Goal: Task Accomplishment & Management: Use online tool/utility

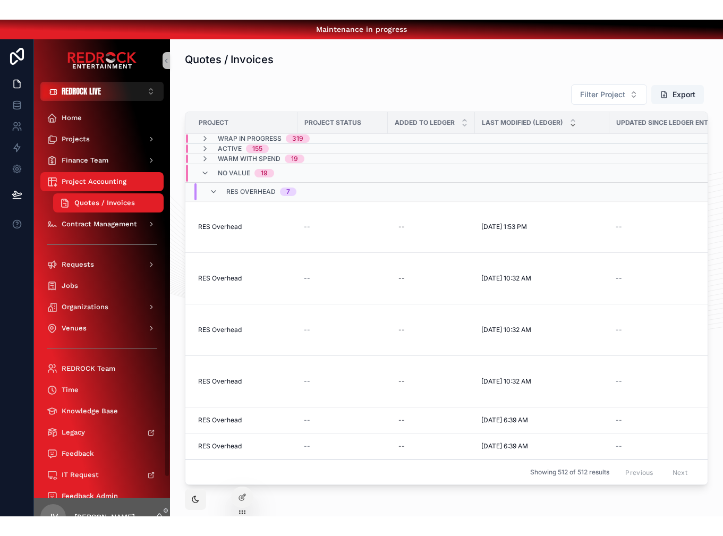
scroll to position [9, 0]
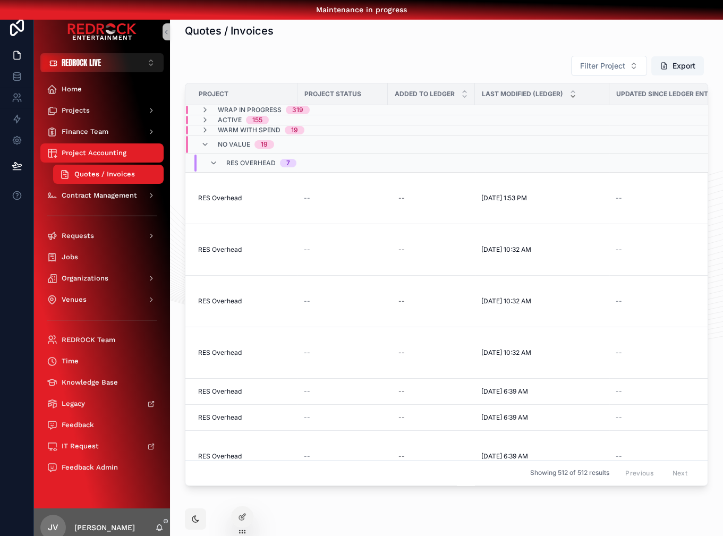
click at [158, 496] on div "JV [PERSON_NAME]" at bounding box center [102, 527] width 136 height 38
click at [159, 496] on icon "scrollable content" at bounding box center [159, 527] width 8 height 8
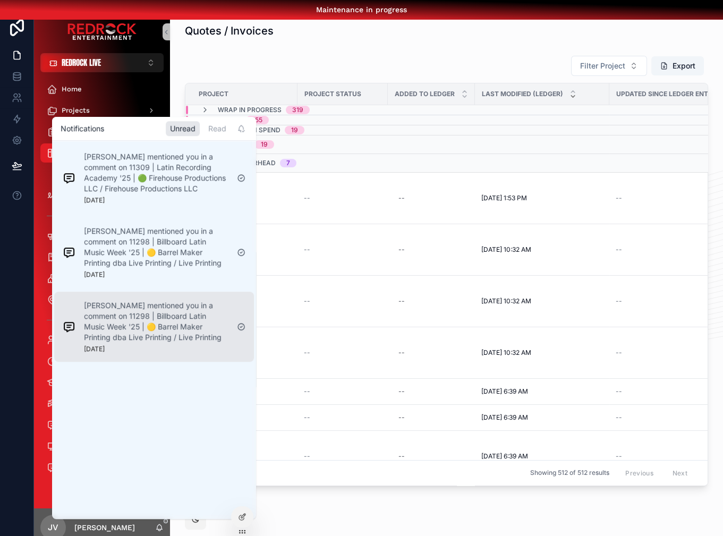
click at [143, 314] on p "[PERSON_NAME] mentioned you in a comment on 11298 | Billboard Latin Music Week …" at bounding box center [156, 321] width 144 height 42
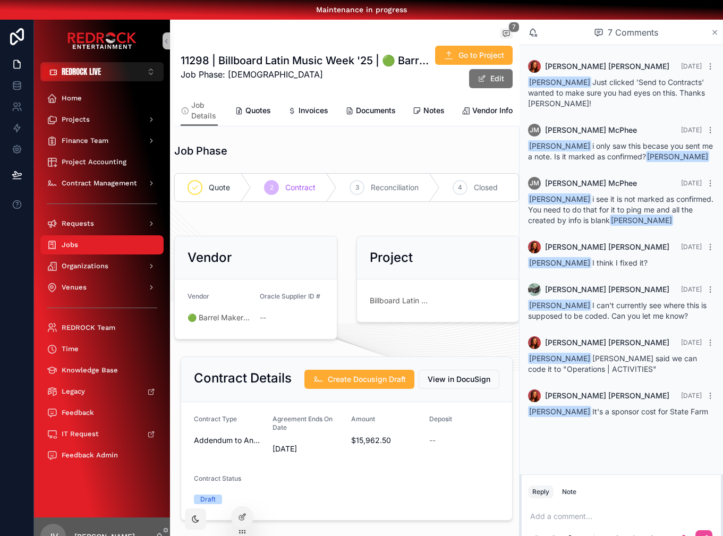
click at [713, 32] on icon "scrollable content" at bounding box center [714, 32] width 4 height 4
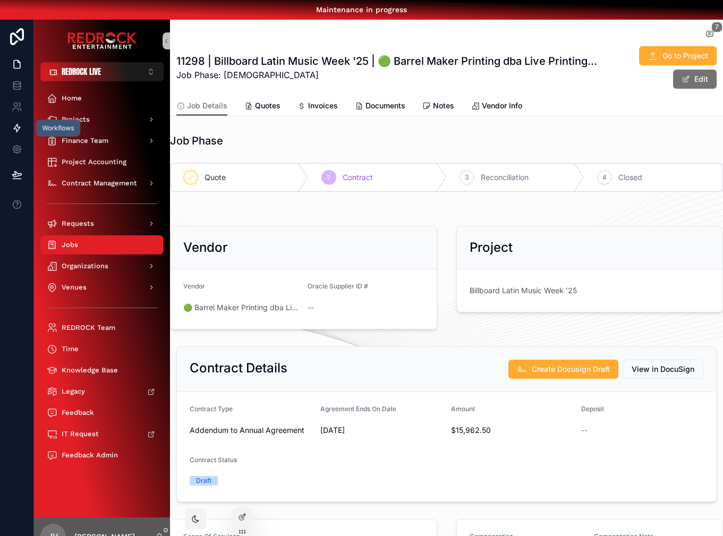
click at [23, 130] on link at bounding box center [16, 127] width 33 height 21
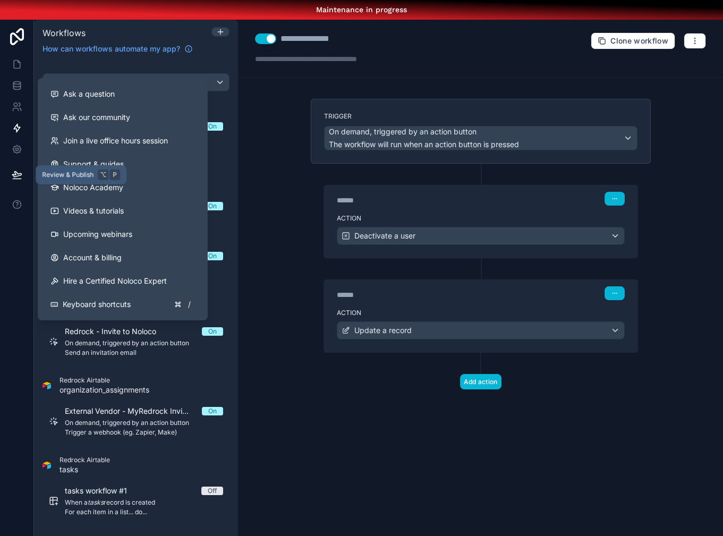
click at [19, 160] on button at bounding box center [16, 175] width 23 height 30
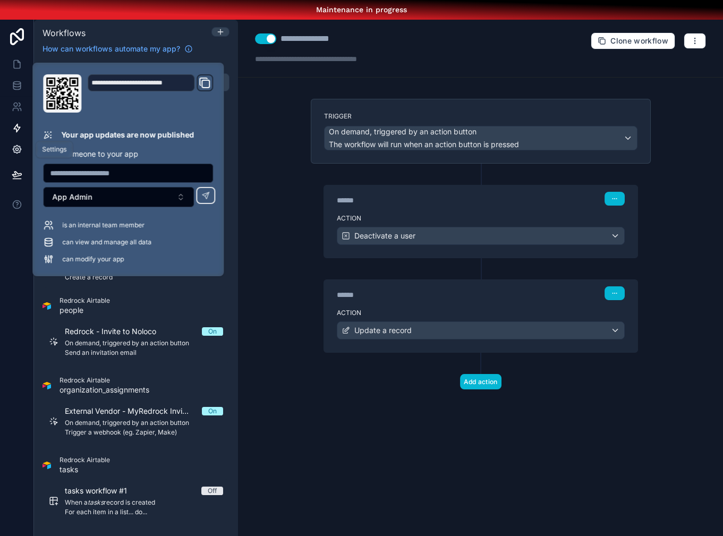
click at [19, 152] on icon at bounding box center [17, 149] width 11 height 11
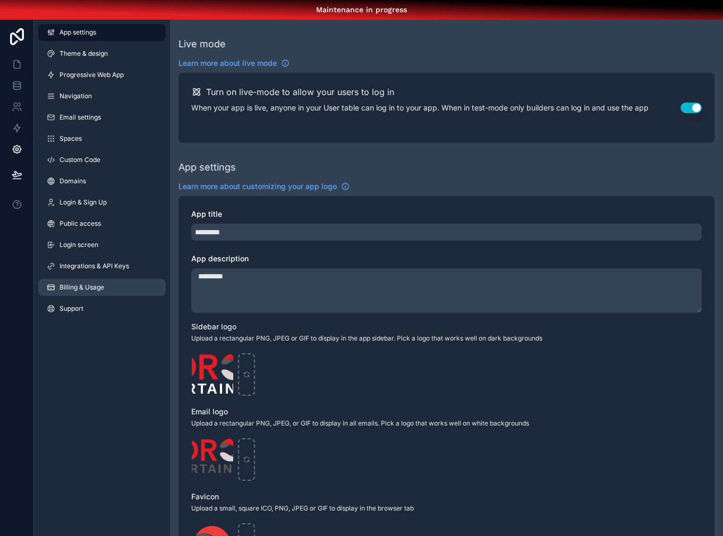
click at [97, 289] on span "Billing & Usage" at bounding box center [81, 287] width 45 height 8
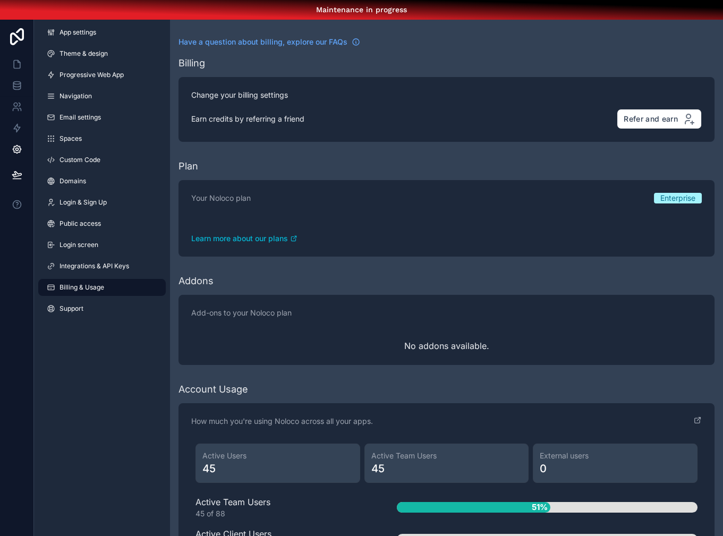
click at [113, 397] on div "App settings Theme & design Progressive Web App Navigation Email settings Space…" at bounding box center [102, 288] width 136 height 536
click at [20, 123] on icon at bounding box center [17, 128] width 11 height 11
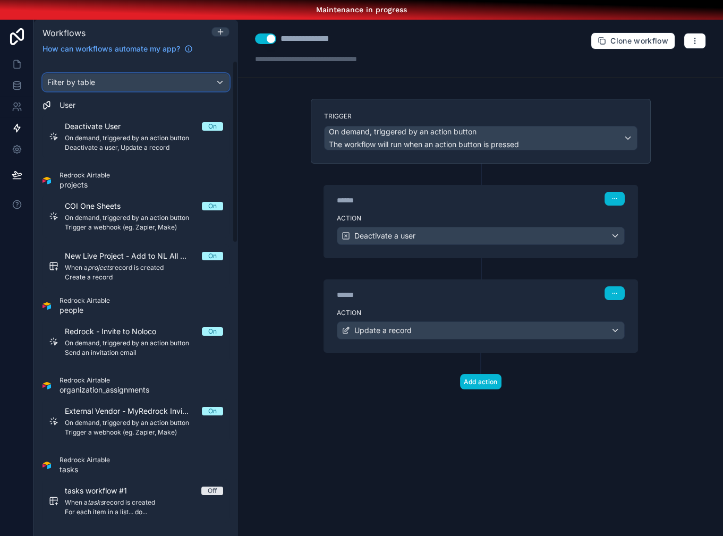
click at [209, 84] on div "Filter by table" at bounding box center [136, 82] width 186 height 17
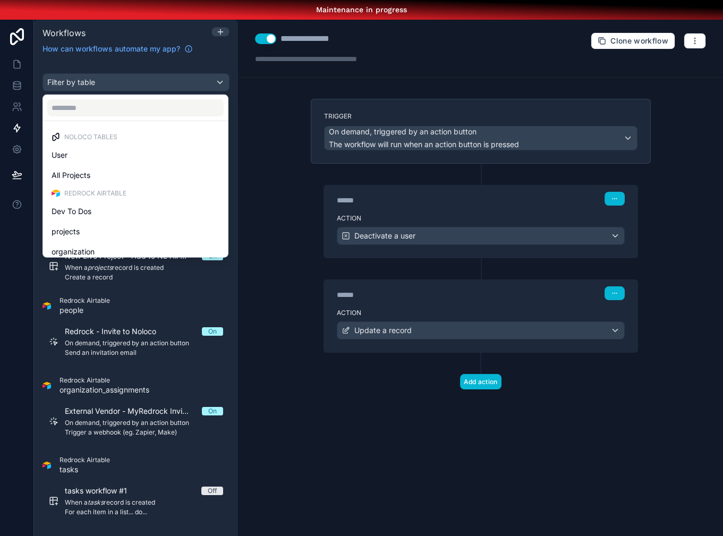
click at [279, 117] on div "scrollable content" at bounding box center [361, 268] width 723 height 536
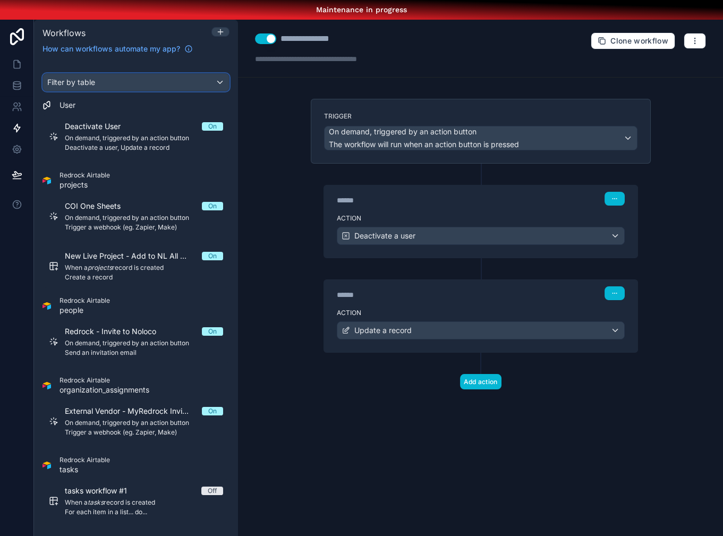
click at [178, 81] on div "Filter by table" at bounding box center [136, 82] width 186 height 17
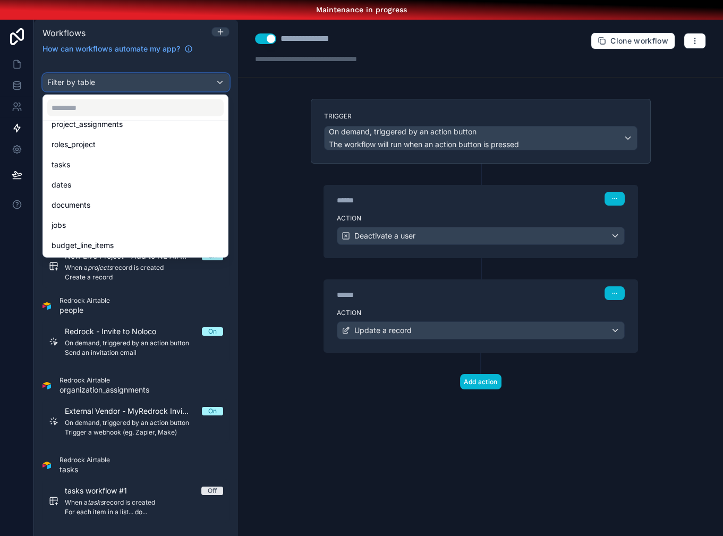
scroll to position [227, 0]
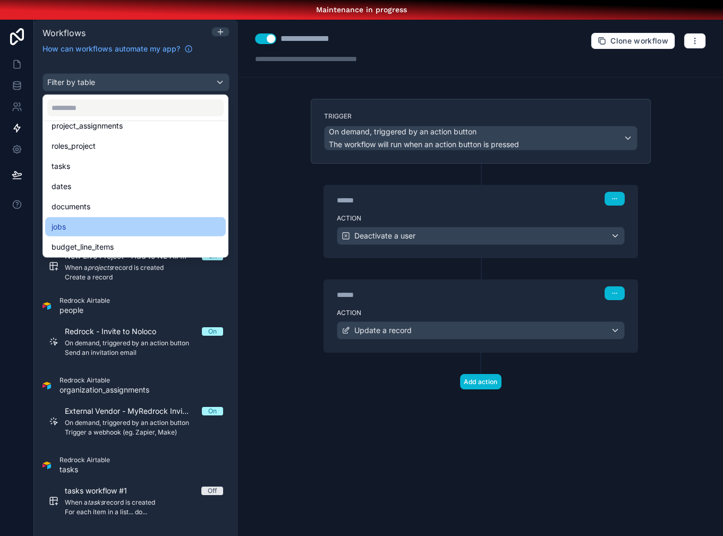
click at [110, 231] on div "jobs" at bounding box center [135, 226] width 168 height 13
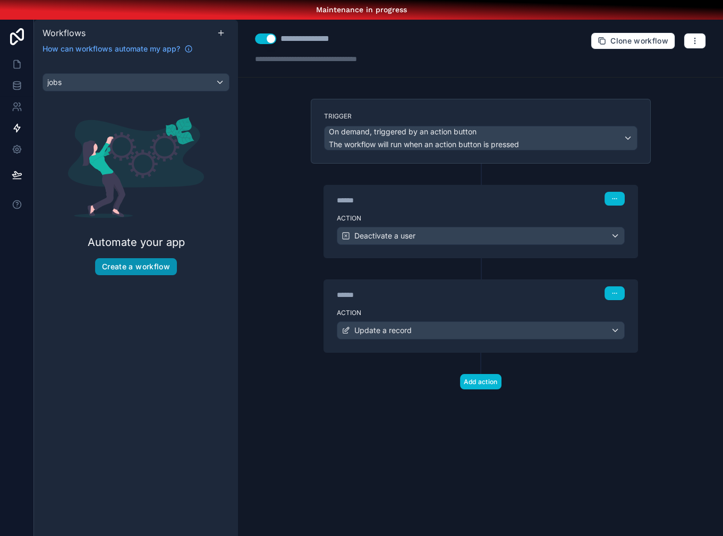
click at [133, 274] on button "Create a workflow" at bounding box center [136, 266] width 82 height 17
click at [140, 269] on button "Create a workflow" at bounding box center [136, 266] width 82 height 17
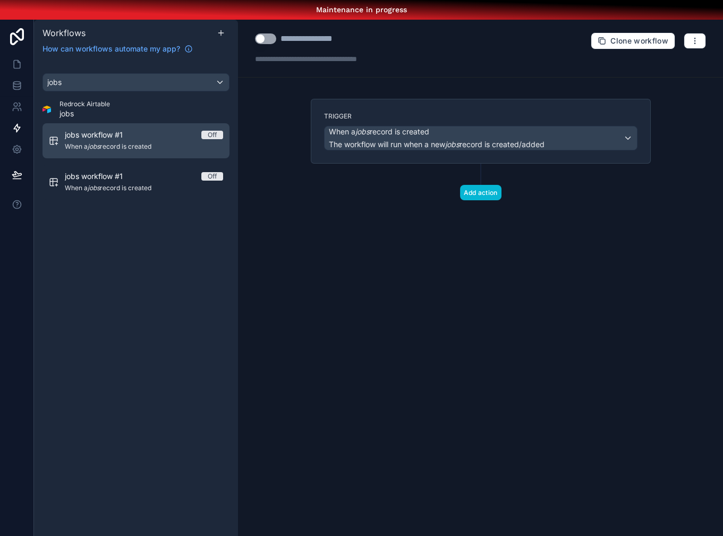
click at [162, 137] on div "jobs workflow #1 Off" at bounding box center [144, 135] width 158 height 11
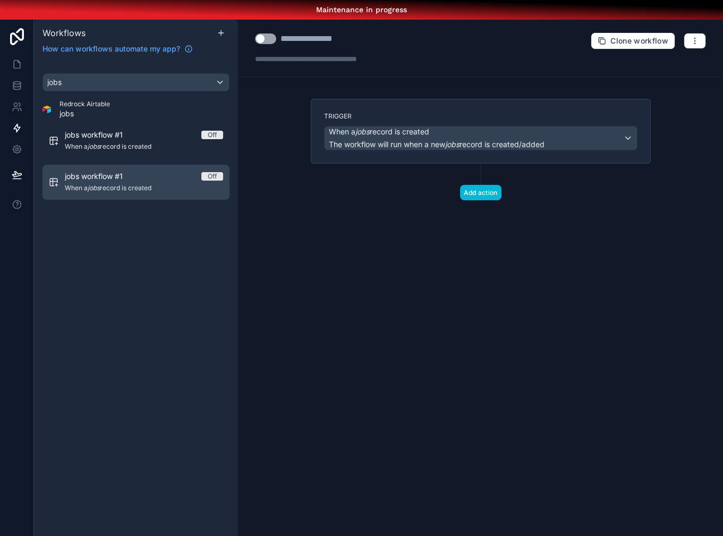
click at [160, 184] on span "When a jobs record is created" at bounding box center [144, 188] width 158 height 8
click at [227, 178] on link "jobs workflow #1 Off When a jobs record is created" at bounding box center [135, 182] width 187 height 35
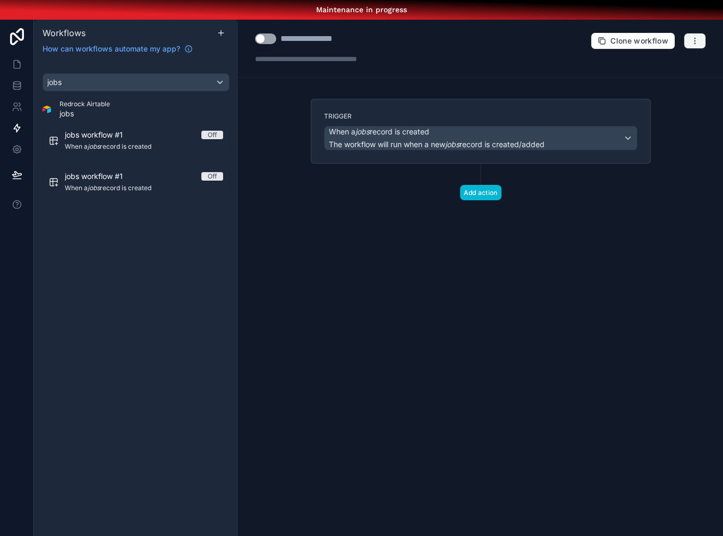
click at [693, 42] on icon "button" at bounding box center [694, 41] width 8 height 8
click at [672, 101] on span "Delete workflow" at bounding box center [666, 100] width 51 height 8
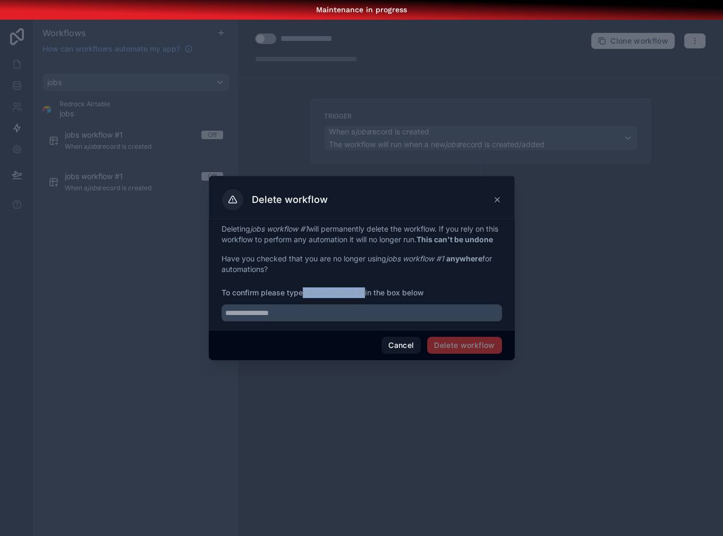
drag, startPoint x: 366, startPoint y: 300, endPoint x: 304, endPoint y: 299, distance: 61.6
click at [304, 298] on span "To confirm please type jobs workflow #1 in the box below" at bounding box center [361, 292] width 280 height 11
copy strong "jobs workflow #1"
click at [320, 321] on input "text" at bounding box center [361, 312] width 280 height 17
paste input "**********"
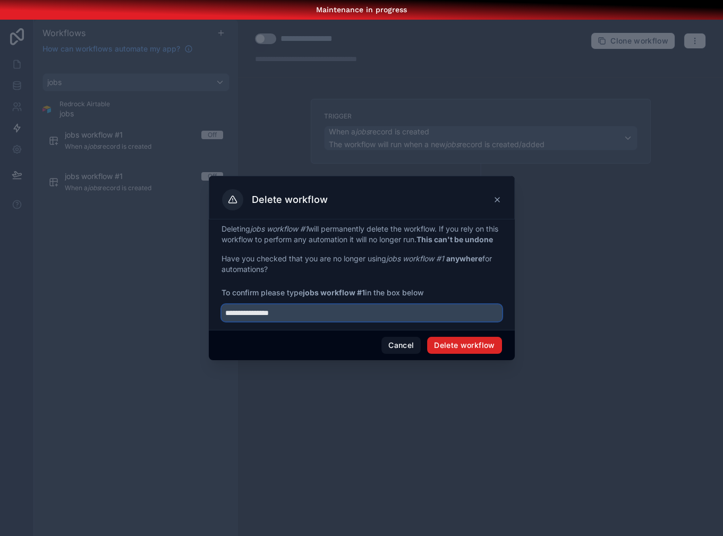
type input "**********"
click at [458, 350] on button "Delete workflow" at bounding box center [464, 345] width 74 height 17
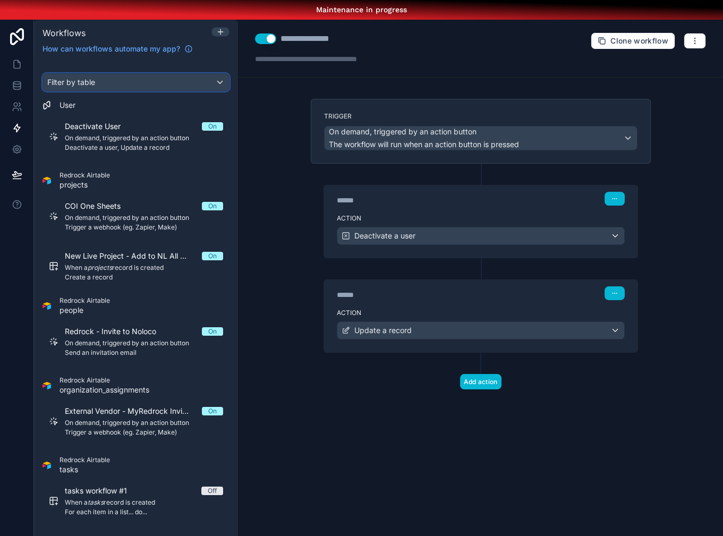
click at [178, 83] on div "Filter by table" at bounding box center [136, 82] width 186 height 17
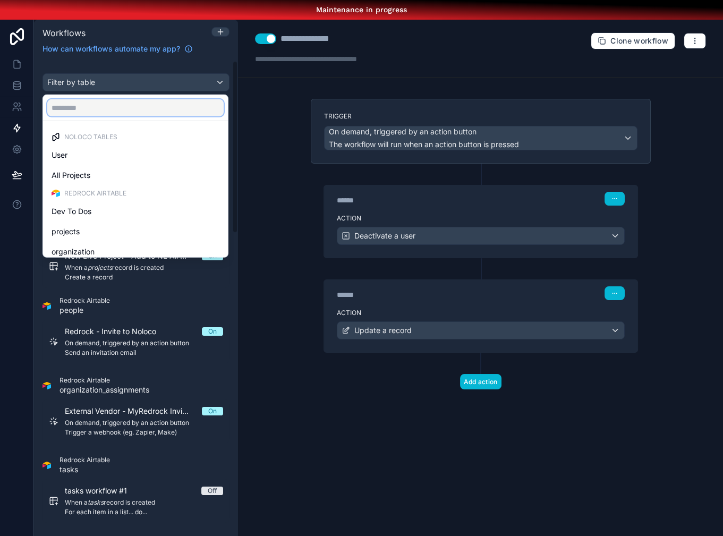
click at [97, 103] on input "text" at bounding box center [135, 107] width 176 height 17
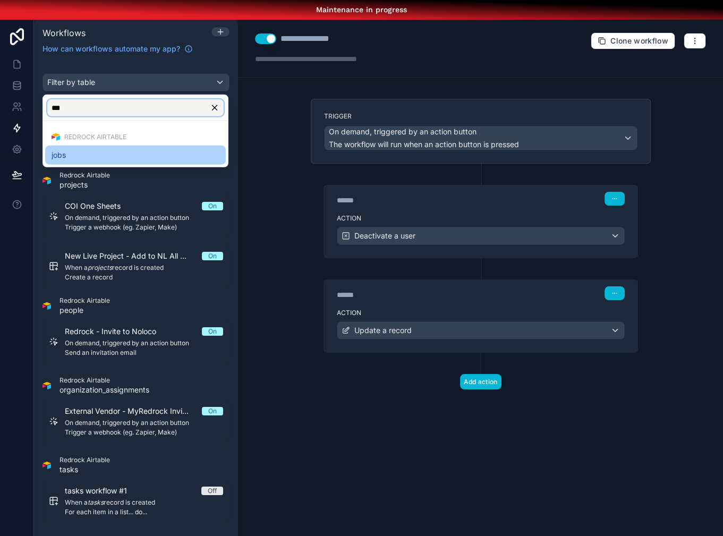
type input "***"
click at [99, 150] on div "jobs" at bounding box center [135, 155] width 168 height 13
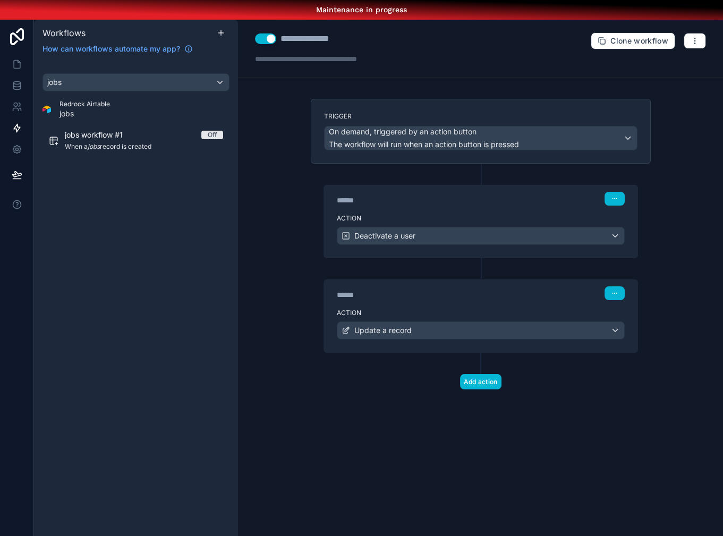
click at [271, 201] on div "**********" at bounding box center [480, 288] width 485 height 536
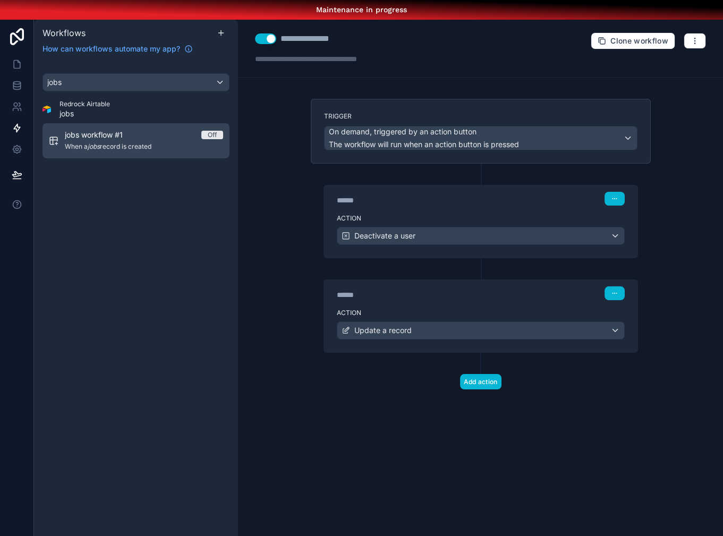
click at [124, 148] on span "When a jobs record is created" at bounding box center [144, 146] width 158 height 8
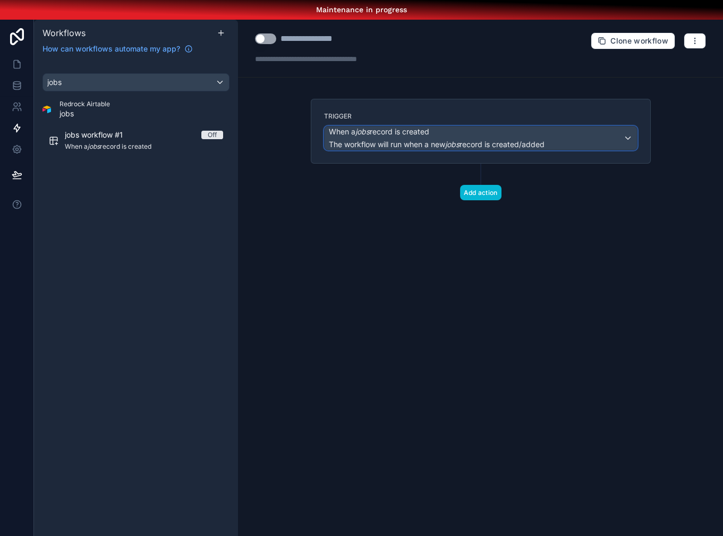
click at [428, 146] on span "The workflow will run when a new jobs record is created/added" at bounding box center [437, 144] width 216 height 9
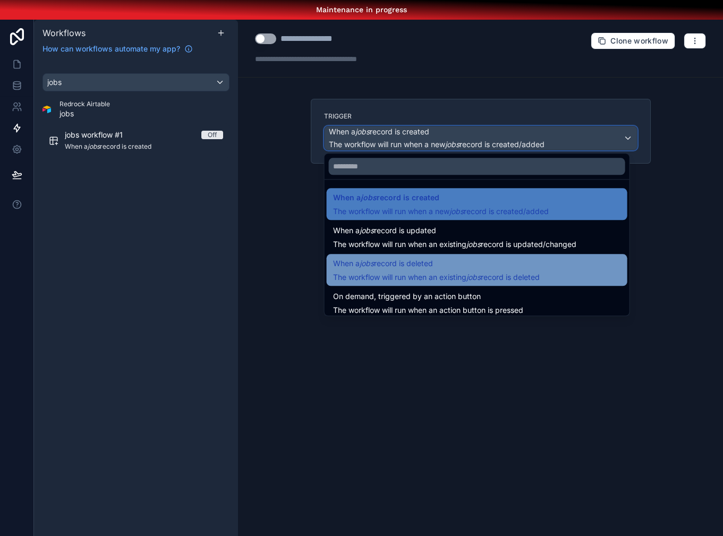
scroll to position [38, 0]
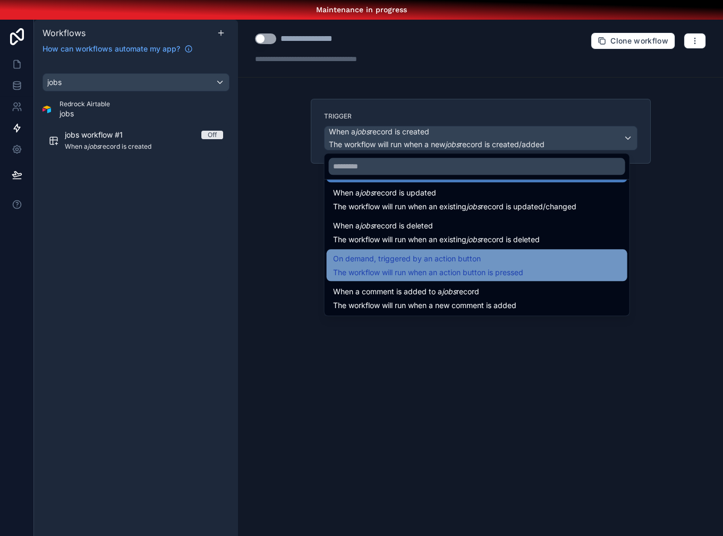
click at [435, 262] on span "On demand, triggered by an action button" at bounding box center [407, 258] width 148 height 13
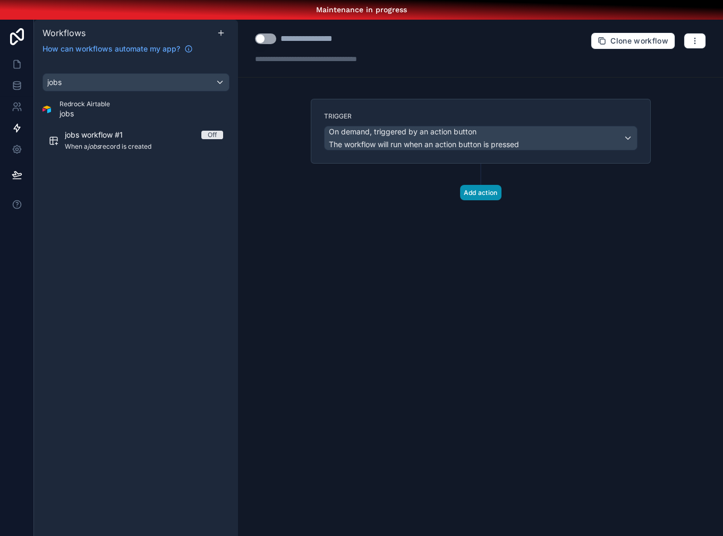
click at [487, 185] on button "Add action" at bounding box center [480, 192] width 41 height 15
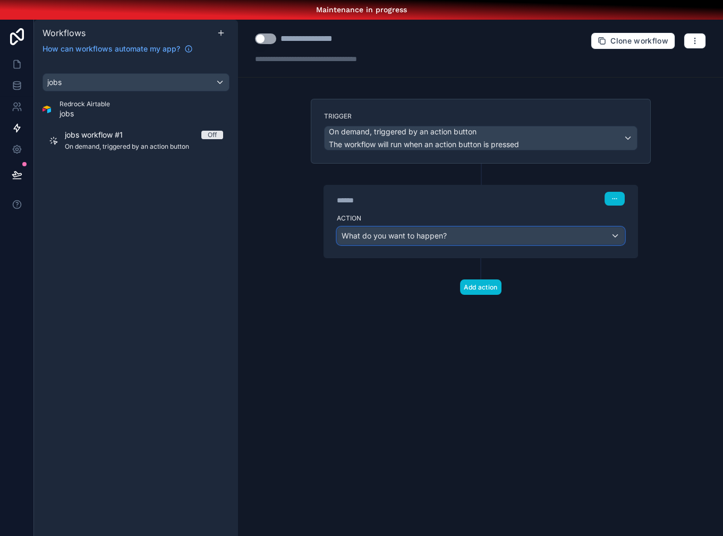
click at [455, 243] on div "What do you want to happen?" at bounding box center [480, 235] width 287 height 17
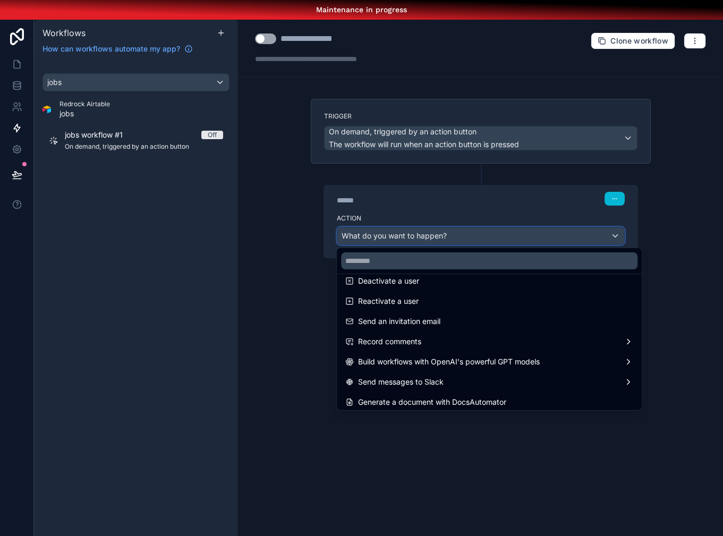
scroll to position [196, 0]
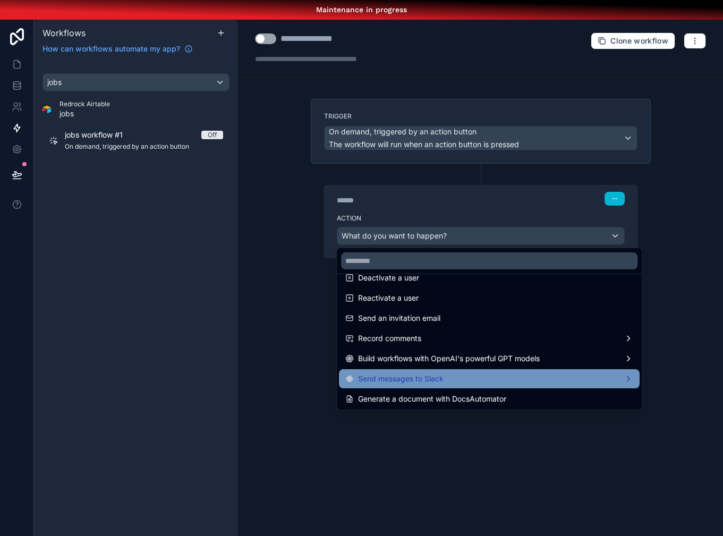
click at [423, 382] on span "Send messages to Slack" at bounding box center [400, 378] width 85 height 13
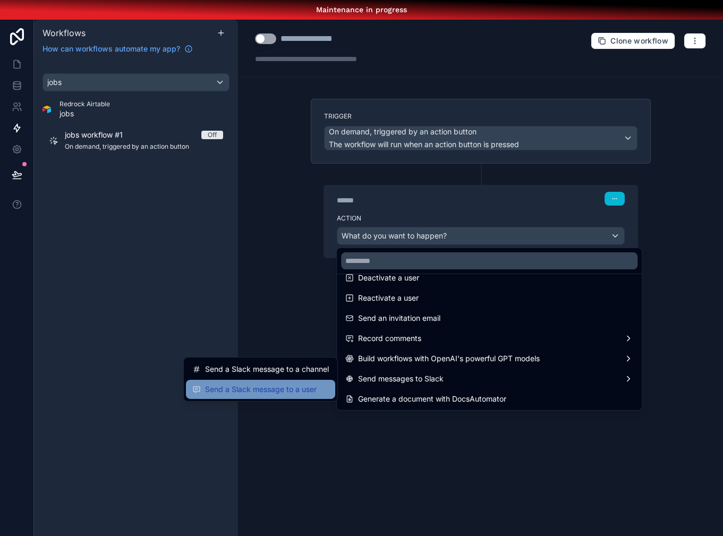
click at [315, 384] on span "Send a Slack message to a user" at bounding box center [260, 389] width 111 height 13
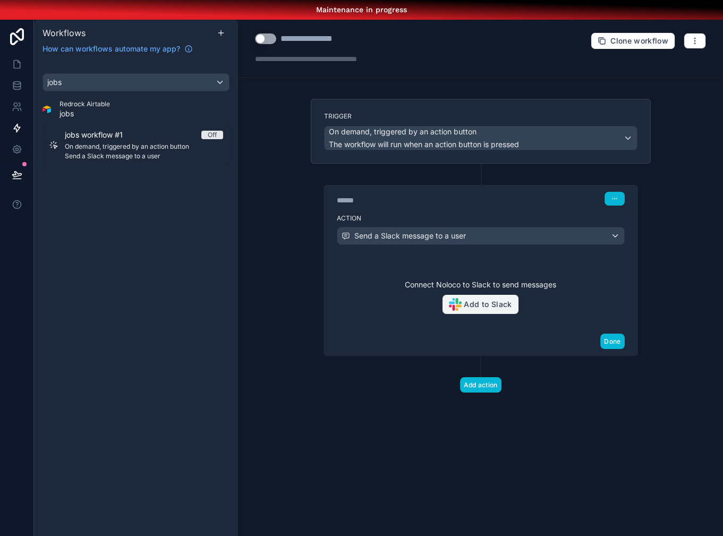
click at [478, 307] on button "Add to Slack" at bounding box center [480, 304] width 76 height 20
click at [390, 325] on div "Connect Noloco to Slack to send messages Add to Slack" at bounding box center [480, 292] width 313 height 70
click at [475, 312] on button "Add to Slack" at bounding box center [480, 304] width 76 height 20
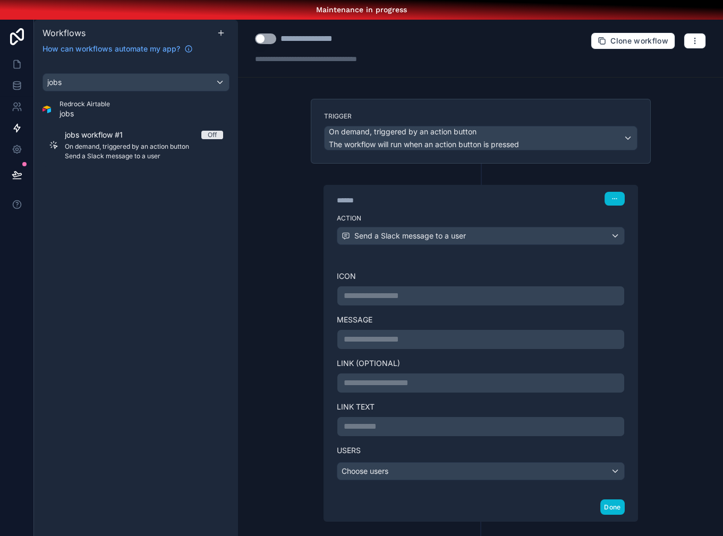
scroll to position [35, 0]
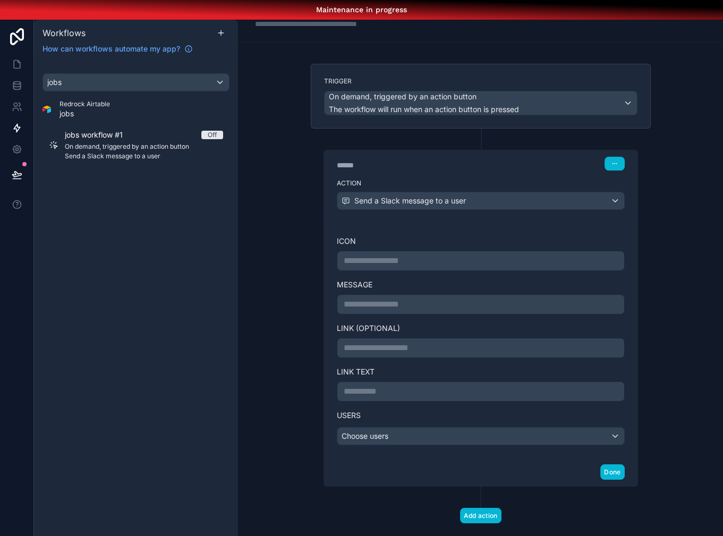
click at [416, 252] on div "**********" at bounding box center [481, 261] width 288 height 20
click at [412, 255] on p "**********" at bounding box center [480, 260] width 274 height 13
click at [410, 276] on div "**********" at bounding box center [481, 319] width 288 height 166
click at [403, 433] on div "Choose users" at bounding box center [480, 435] width 287 height 17
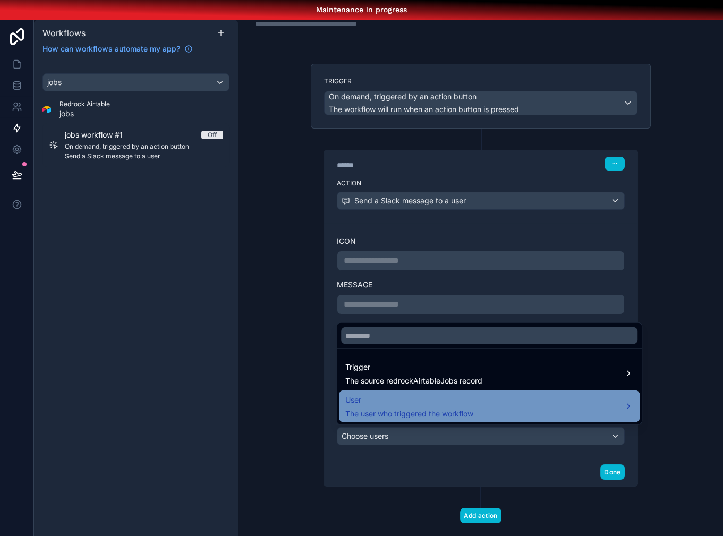
click at [415, 400] on span "User" at bounding box center [409, 399] width 128 height 13
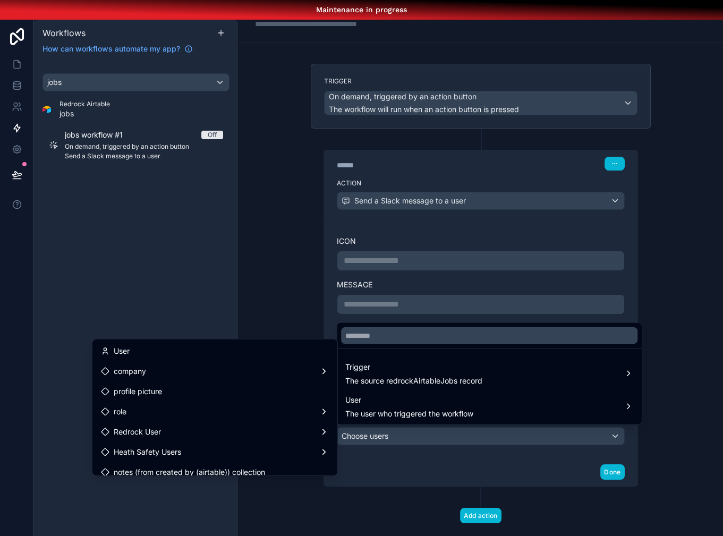
click at [307, 322] on div at bounding box center [361, 268] width 723 height 536
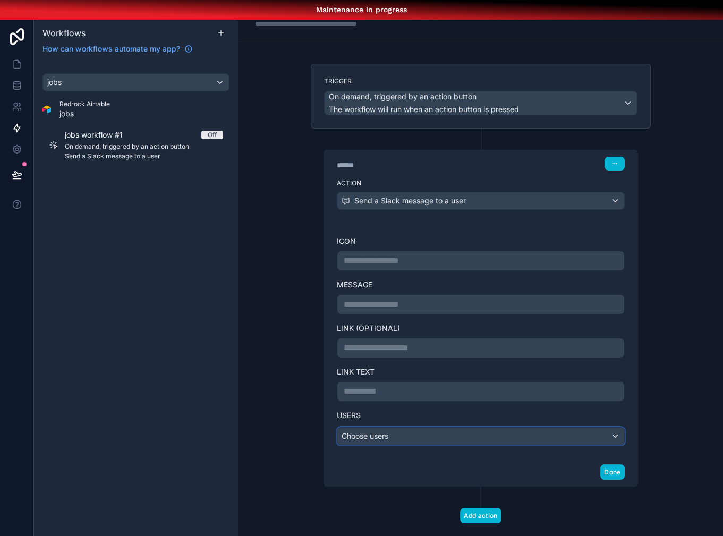
click at [407, 431] on div "Choose users" at bounding box center [480, 435] width 287 height 17
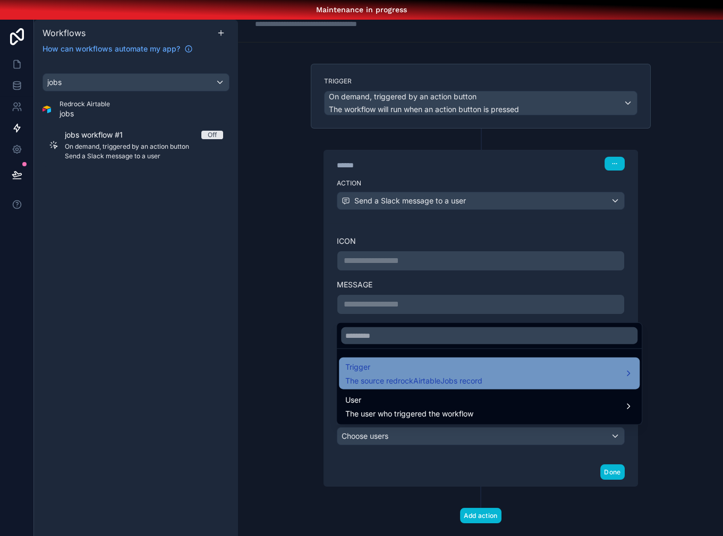
click at [371, 365] on span "Trigger" at bounding box center [413, 366] width 137 height 13
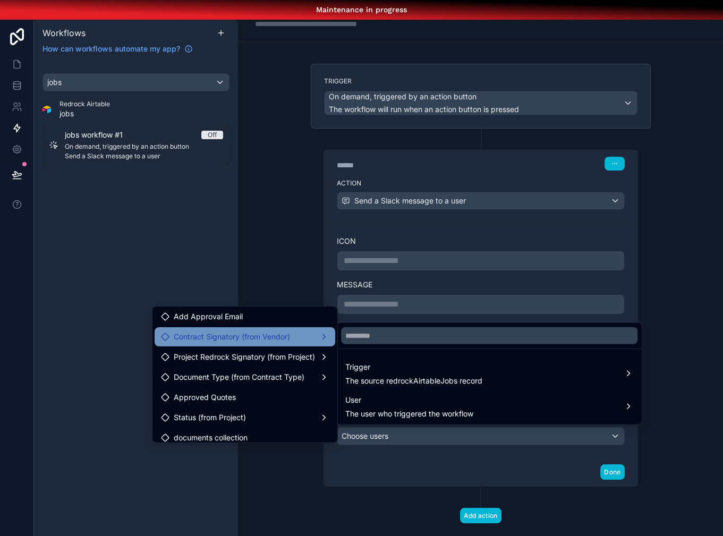
scroll to position [230, 0]
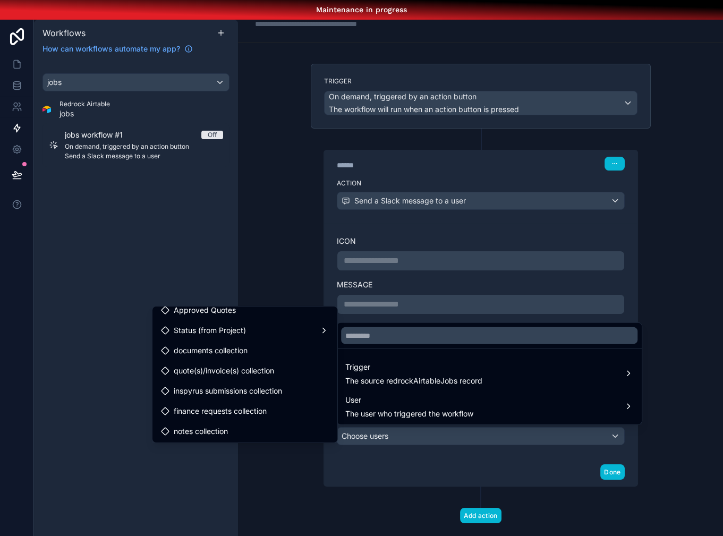
click at [286, 246] on div at bounding box center [361, 268] width 723 height 536
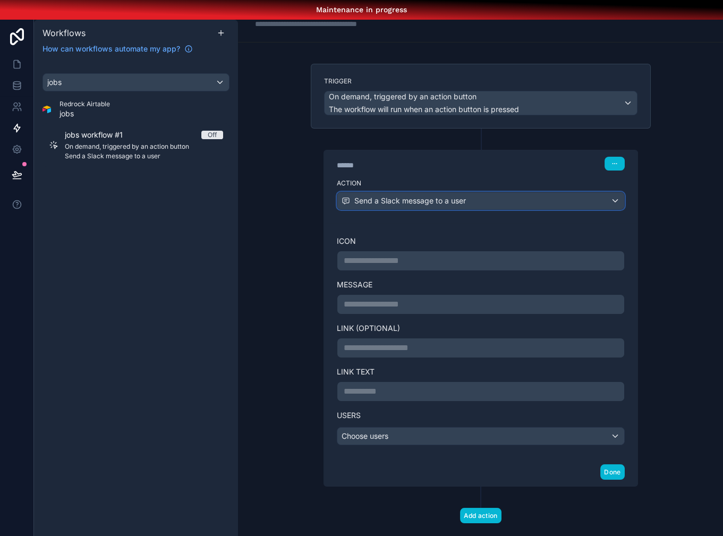
click at [467, 195] on div "Send a Slack message to a user" at bounding box center [480, 200] width 287 height 17
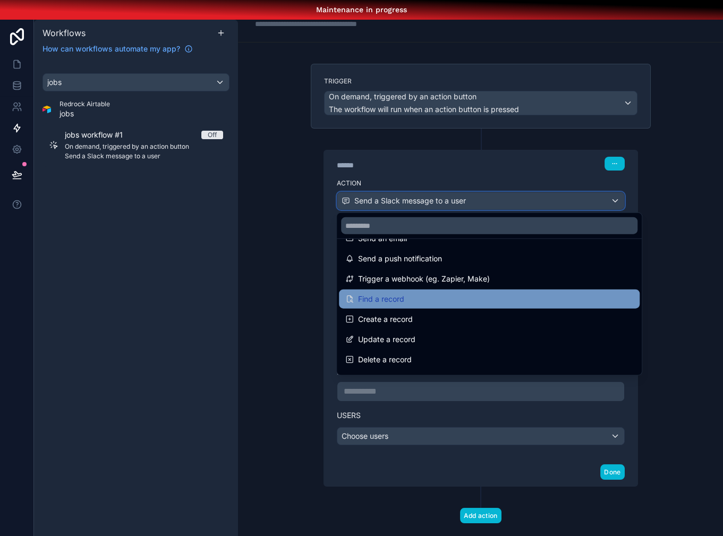
scroll to position [13, 0]
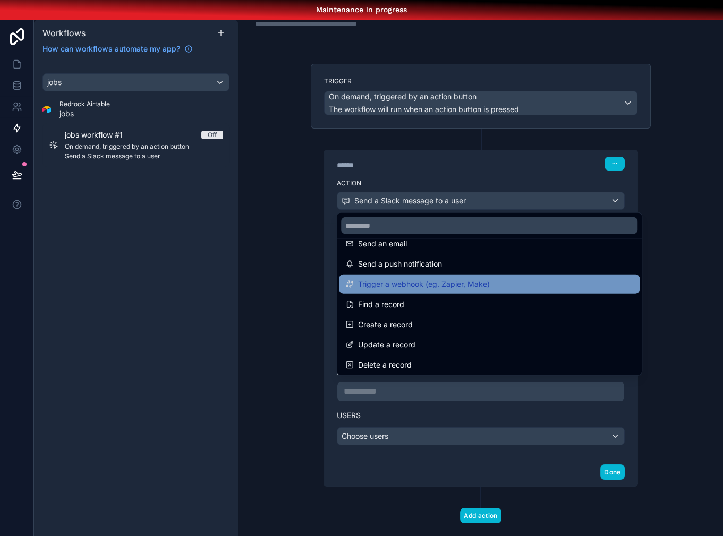
click at [447, 276] on div "Trigger a webhook (eg. Zapier, Make)" at bounding box center [489, 283] width 300 height 19
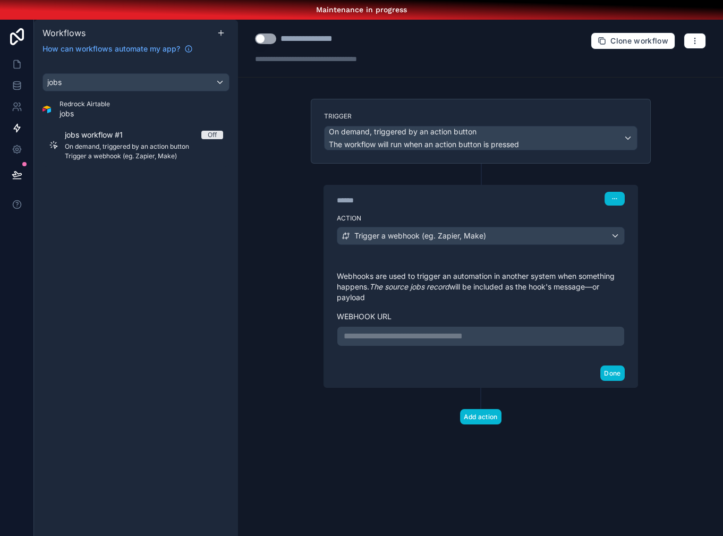
click at [429, 335] on p "**********" at bounding box center [480, 336] width 274 height 13
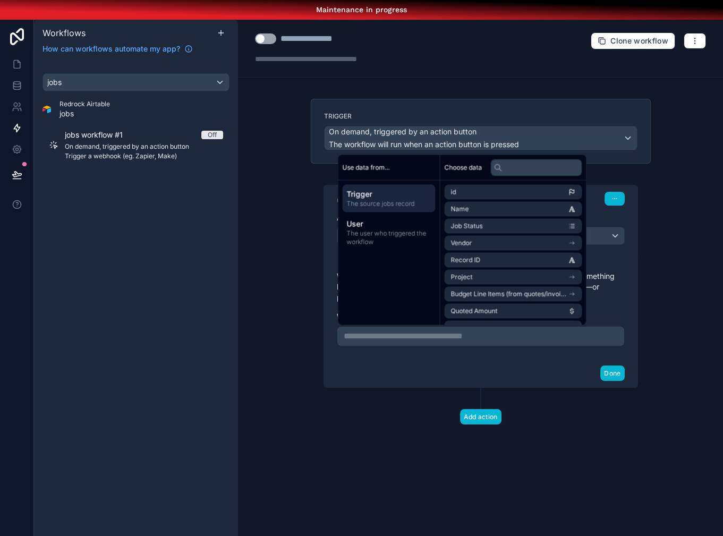
click at [426, 366] on div "Done" at bounding box center [480, 373] width 313 height 28
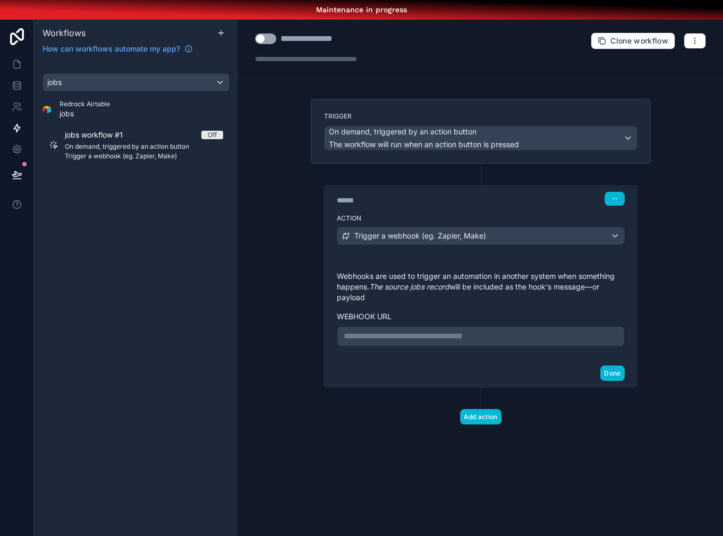
click at [400, 341] on p "**********" at bounding box center [480, 336] width 274 height 13
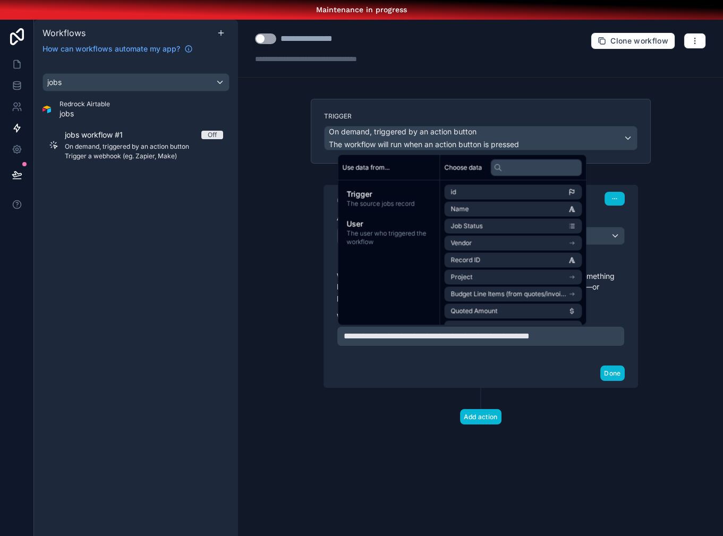
click at [429, 364] on div "Done" at bounding box center [480, 373] width 313 height 28
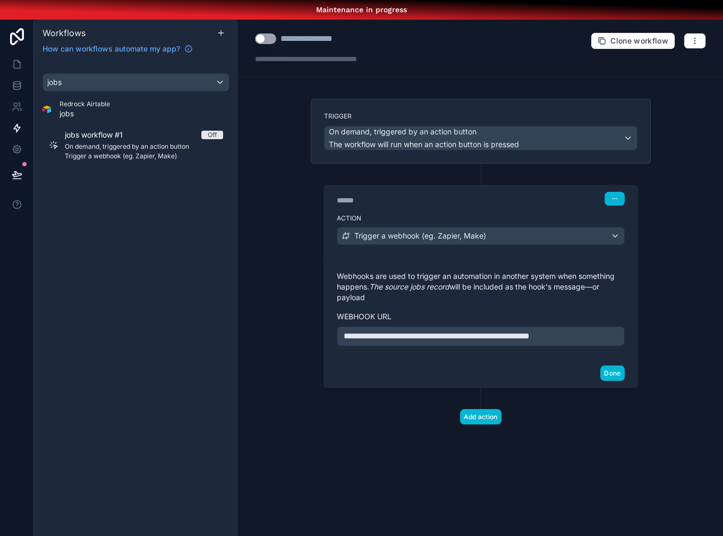
click at [529, 337] on span "**********" at bounding box center [436, 336] width 186 height 8
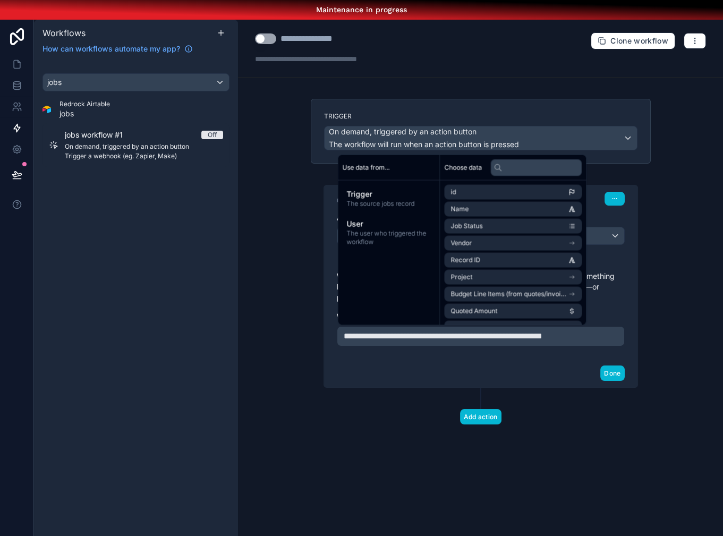
click at [542, 337] on span "**********" at bounding box center [442, 336] width 199 height 8
click at [433, 342] on p "**********" at bounding box center [480, 336] width 274 height 13
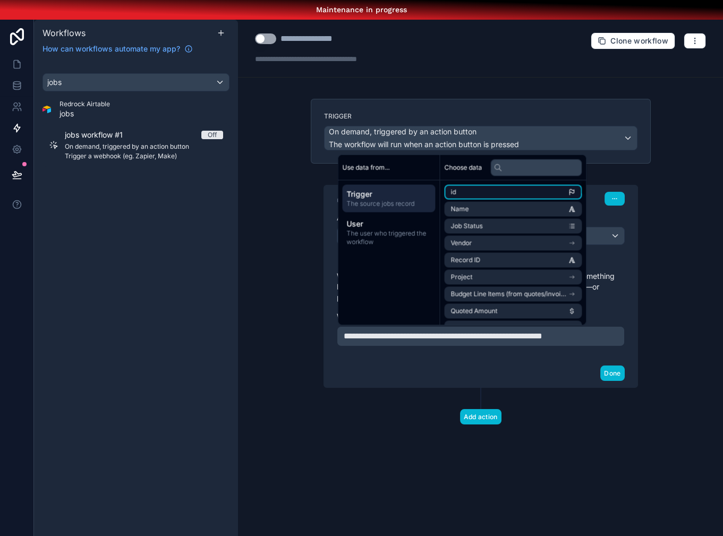
click at [515, 194] on li "id" at bounding box center [512, 191] width 137 height 15
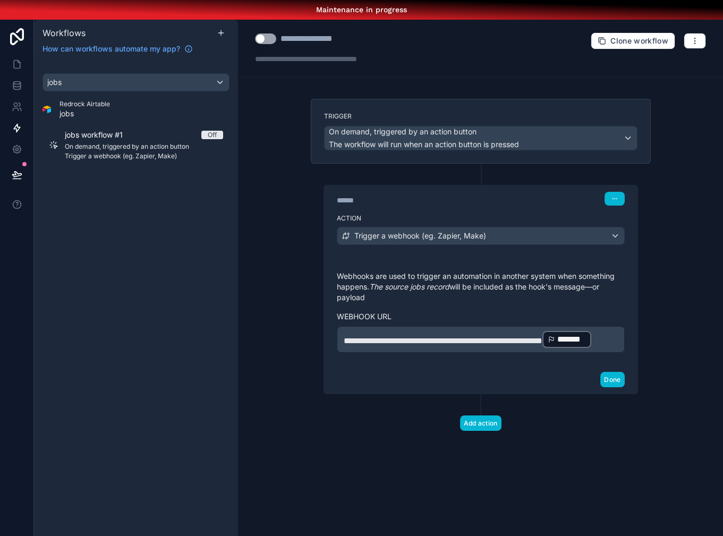
click at [557, 388] on div "Done" at bounding box center [480, 379] width 313 height 28
click at [612, 198] on icon "button" at bounding box center [614, 198] width 6 height 6
click at [558, 210] on div "Action Trigger a webhook (eg. Zapier, Make)" at bounding box center [480, 234] width 313 height 48
click at [612, 383] on button "Done" at bounding box center [612, 379] width 24 height 15
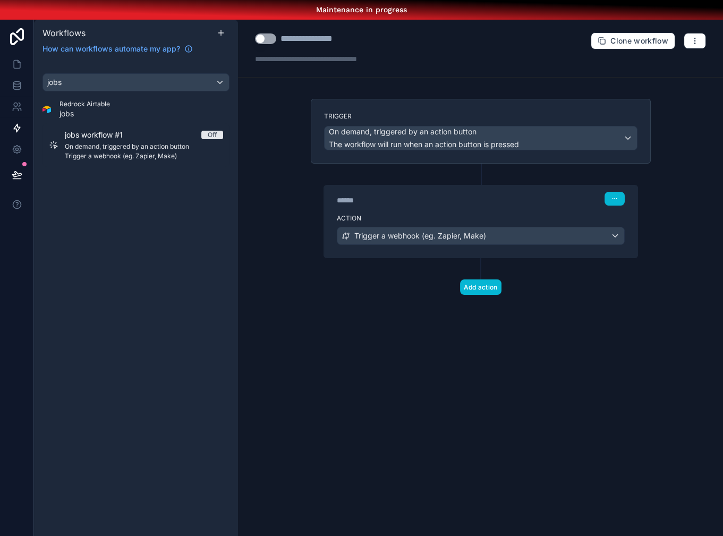
click at [310, 38] on div "**********" at bounding box center [318, 38] width 76 height 13
click at [331, 42] on div "**********" at bounding box center [318, 38] width 76 height 13
type div "**********"
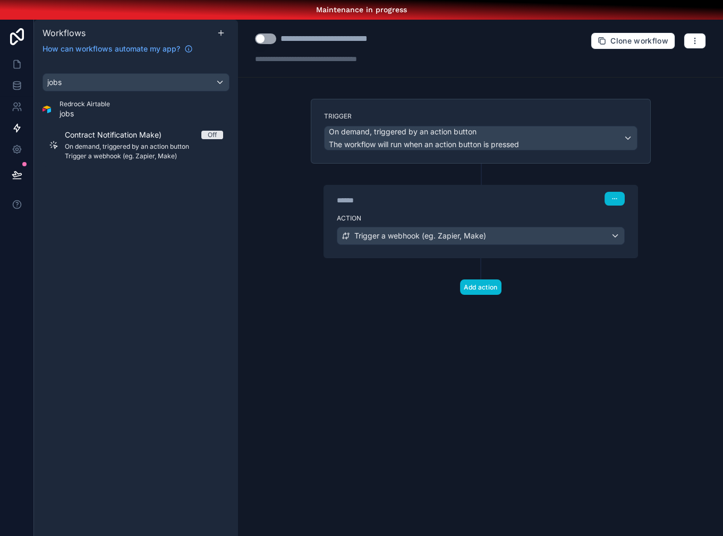
click at [364, 39] on div "**********" at bounding box center [339, 38] width 119 height 13
click at [391, 39] on div "**********" at bounding box center [341, 38] width 122 height 13
click at [312, 61] on div at bounding box center [329, 59] width 149 height 11
click at [287, 143] on div "**********" at bounding box center [480, 288] width 485 height 536
click at [288, 143] on div "**********" at bounding box center [480, 288] width 485 height 536
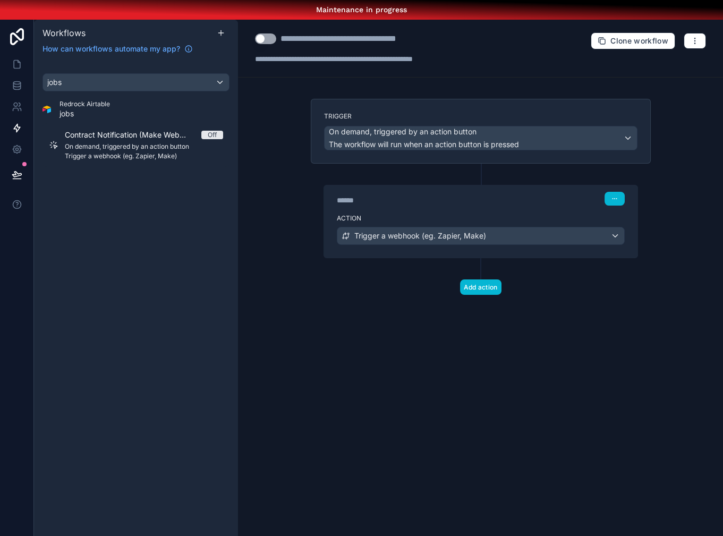
click at [284, 115] on div "**********" at bounding box center [480, 288] width 485 height 536
click at [262, 42] on button "Use setting" at bounding box center [265, 38] width 21 height 11
click at [372, 281] on div "Add action" at bounding box center [481, 276] width 340 height 37
click at [23, 62] on link at bounding box center [16, 64] width 33 height 21
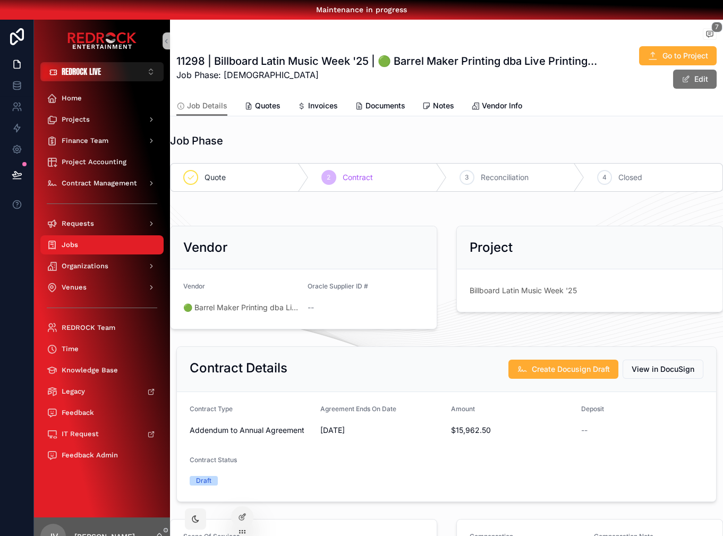
click at [336, 217] on div "Job Phase Quote 2 [DEMOGRAPHIC_DATA] 3 Reconciliation 4 Closed Vendor Vendor 🟢 …" at bounding box center [446, 519] width 553 height 780
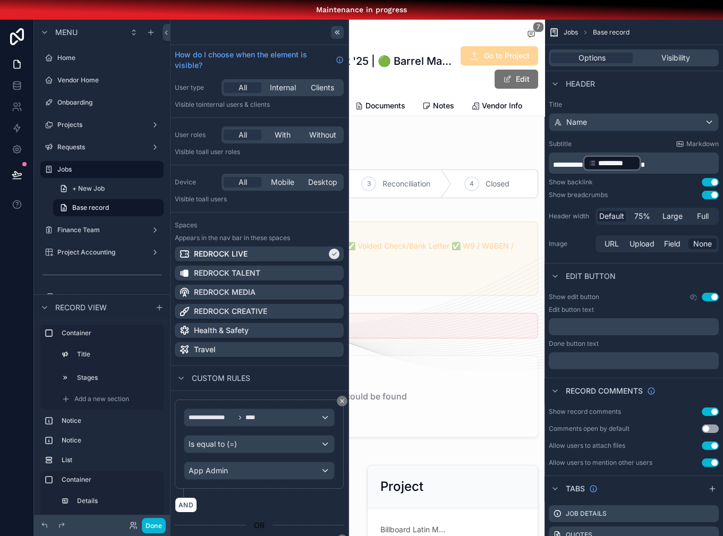
click at [338, 29] on icon at bounding box center [337, 32] width 8 height 8
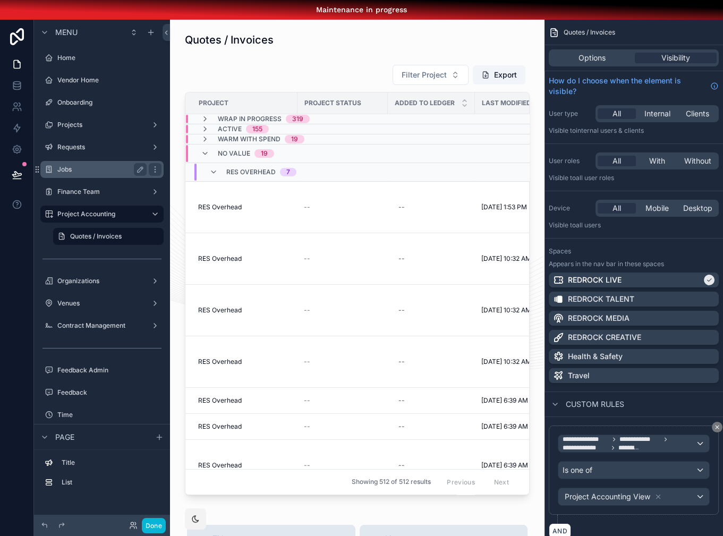
click at [71, 170] on label "Jobs" at bounding box center [99, 169] width 85 height 8
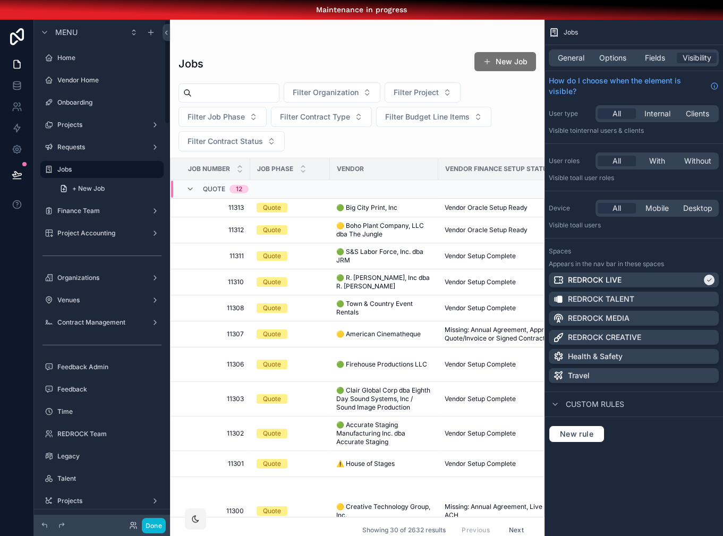
click at [236, 210] on div "scrollable content" at bounding box center [357, 288] width 374 height 536
click at [238, 209] on span "11313" at bounding box center [213, 207] width 61 height 8
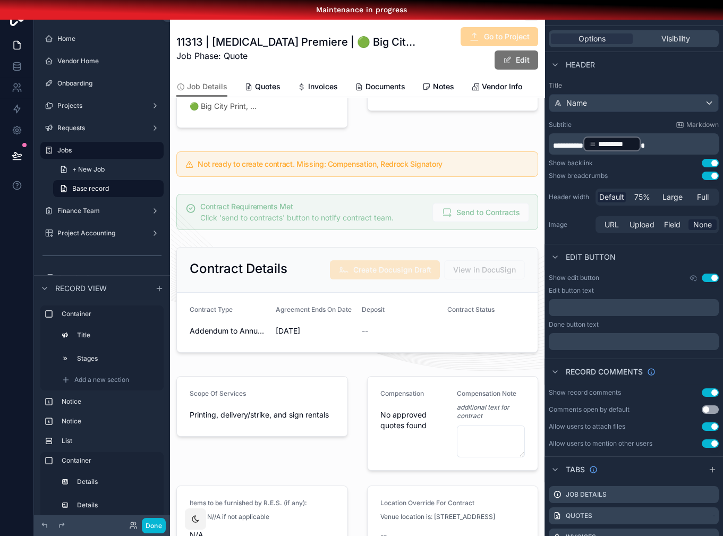
scroll to position [422, 0]
click at [381, 191] on div "scrollable content" at bounding box center [357, 211] width 374 height 45
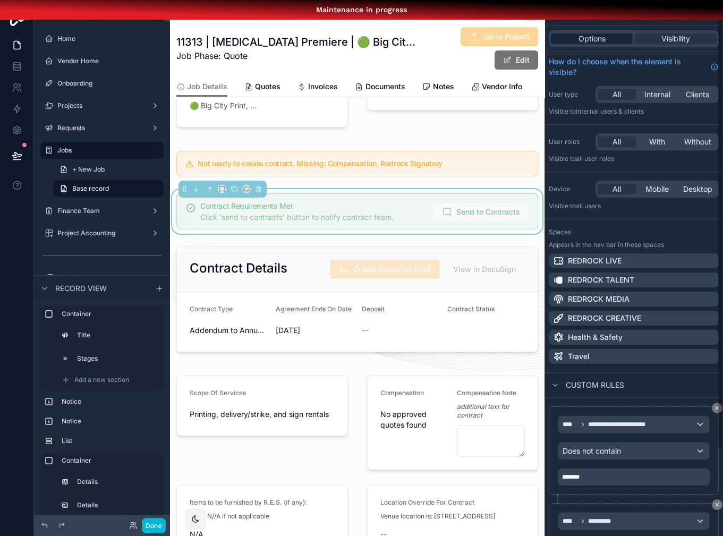
click at [608, 37] on div "Options" at bounding box center [592, 38] width 82 height 11
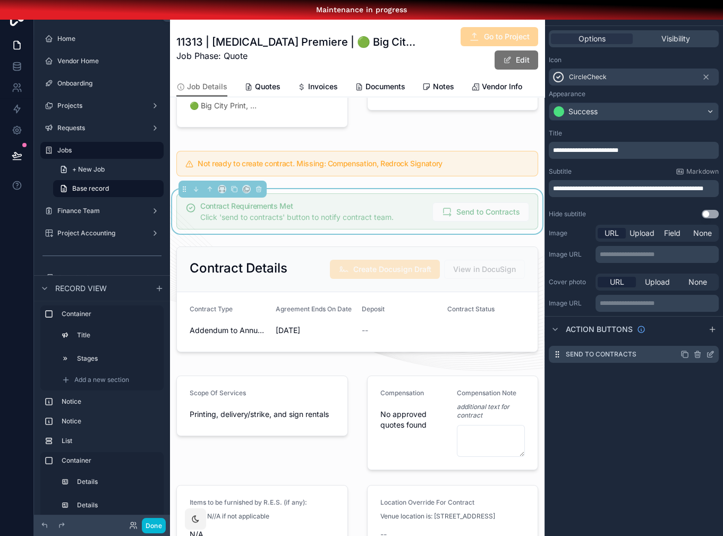
click at [710, 351] on icon "scrollable content" at bounding box center [711, 353] width 4 height 4
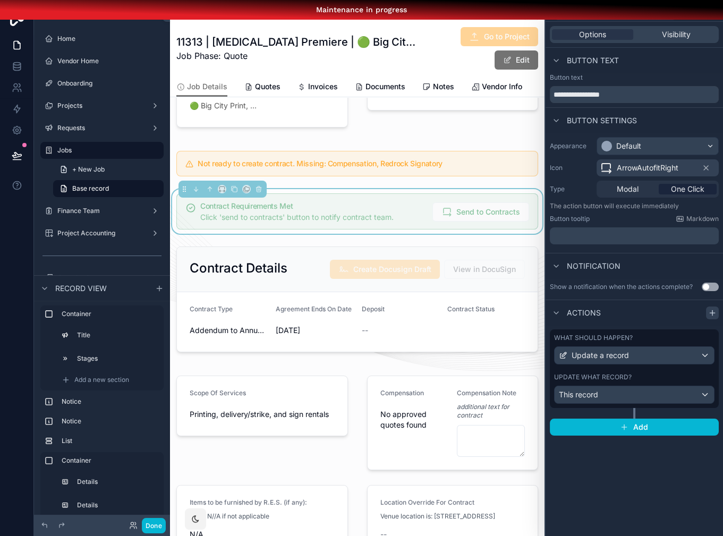
click at [713, 315] on icon at bounding box center [712, 312] width 8 height 8
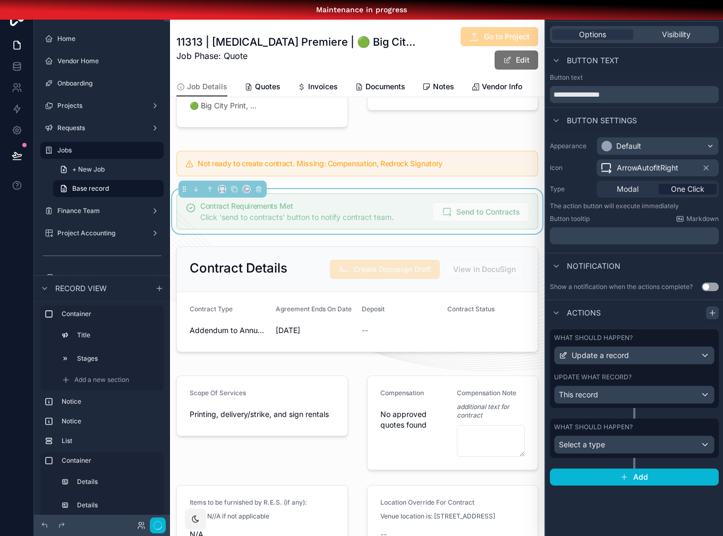
scroll to position [0, 0]
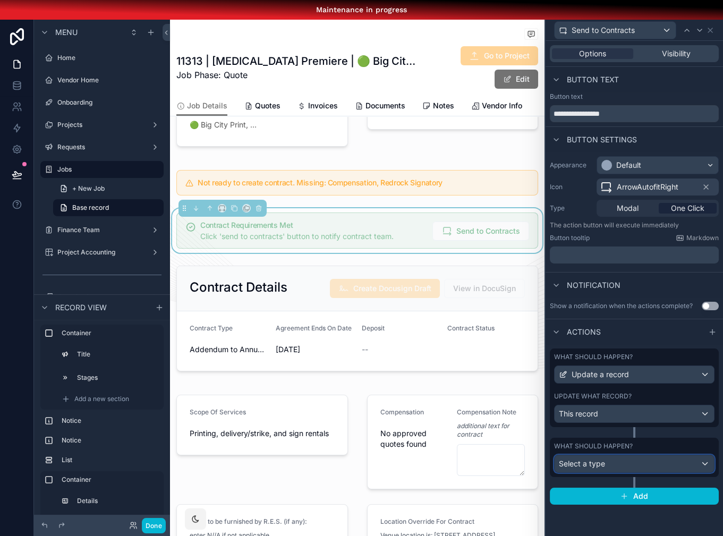
click at [627, 463] on div "Select a type" at bounding box center [633, 463] width 159 height 17
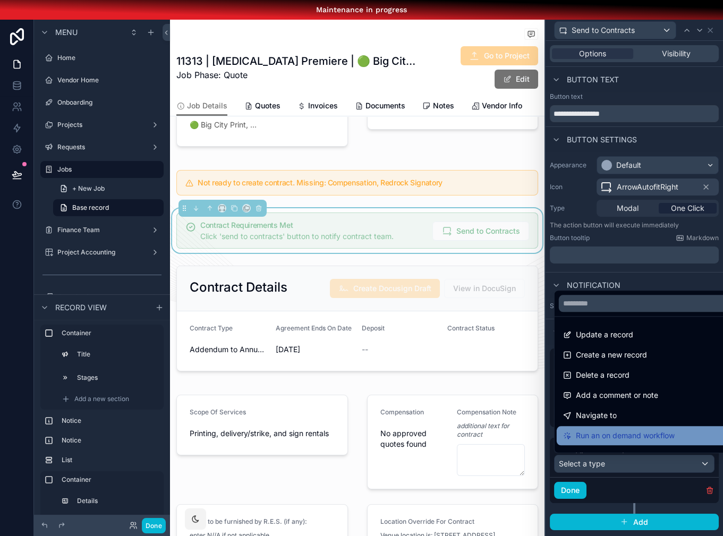
click at [627, 431] on span "Run an on demand workflow" at bounding box center [624, 435] width 99 height 13
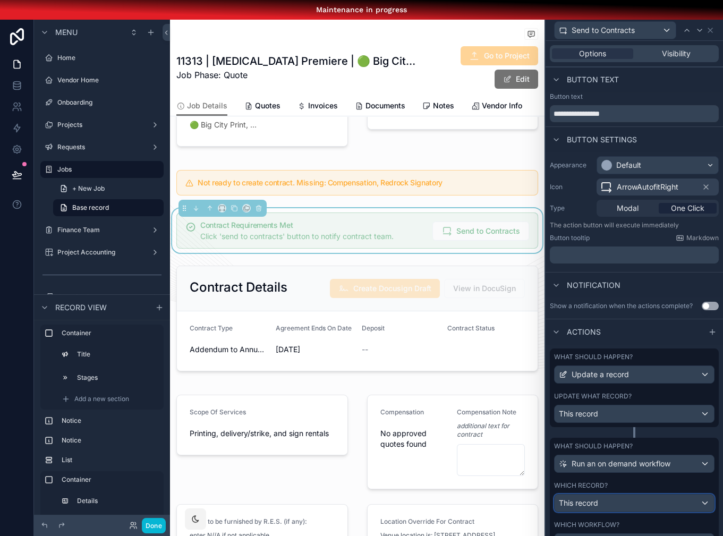
click at [624, 496] on div "This record" at bounding box center [633, 502] width 159 height 17
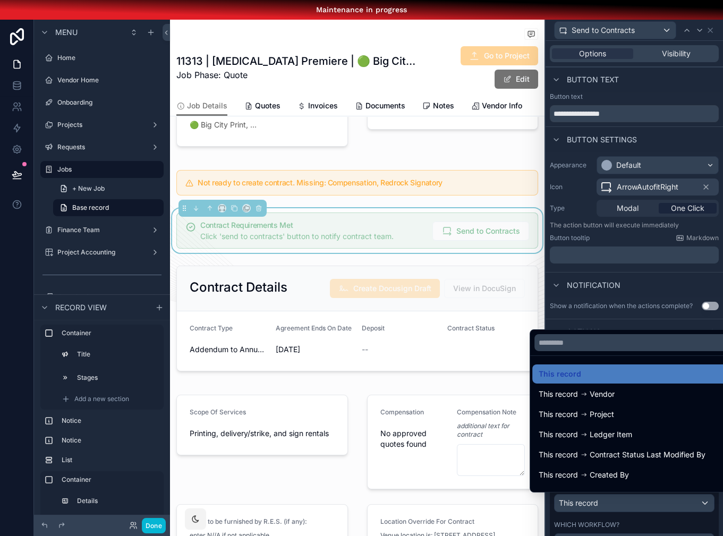
click at [624, 496] on div at bounding box center [633, 288] width 177 height 536
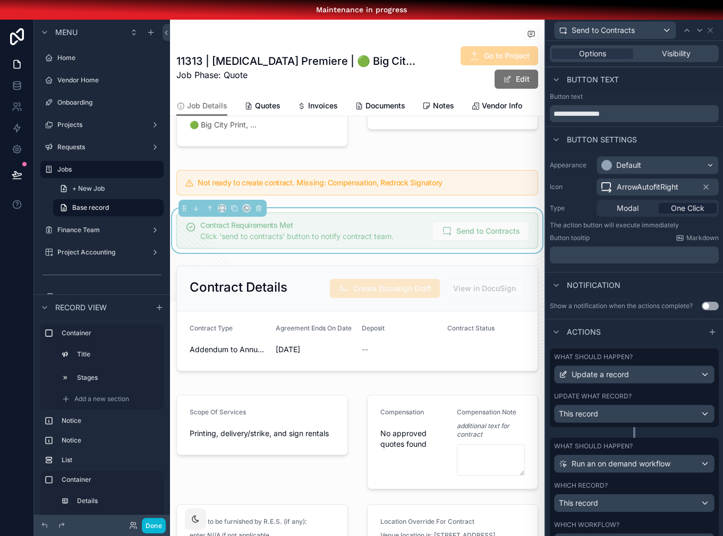
scroll to position [56, 0]
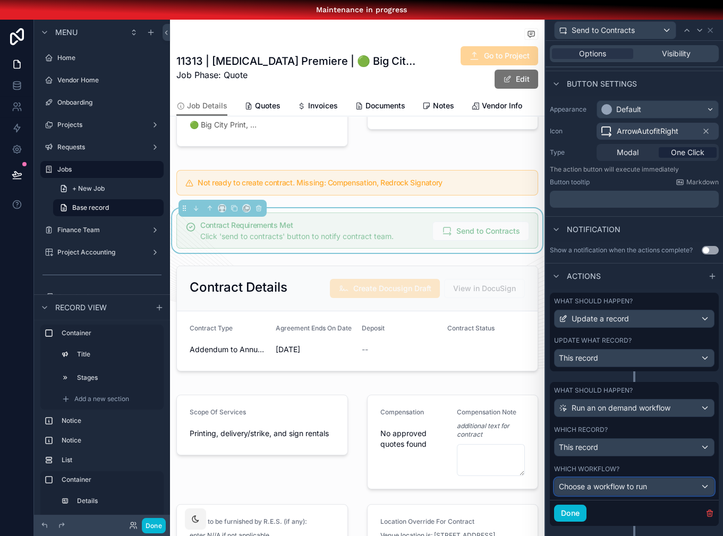
click at [619, 484] on span "Choose a workflow to run" at bounding box center [602, 485] width 88 height 9
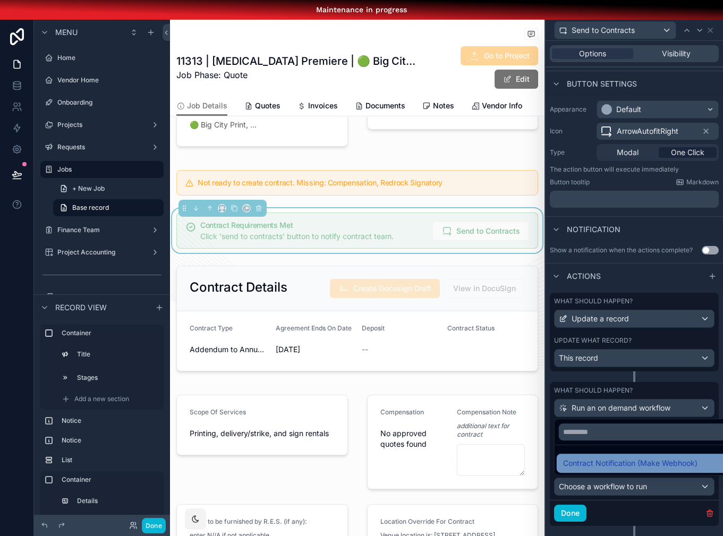
click at [613, 459] on span "Contract Notification (Make Webhook)" at bounding box center [630, 463] width 134 height 13
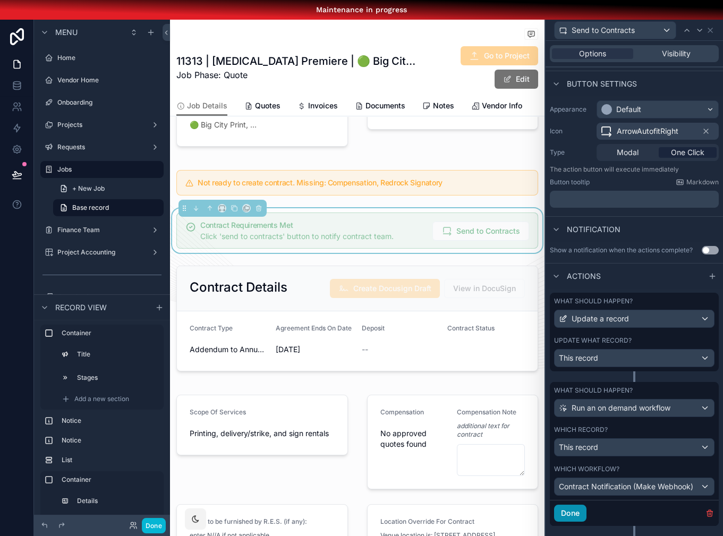
click at [571, 496] on button "Done" at bounding box center [570, 512] width 32 height 17
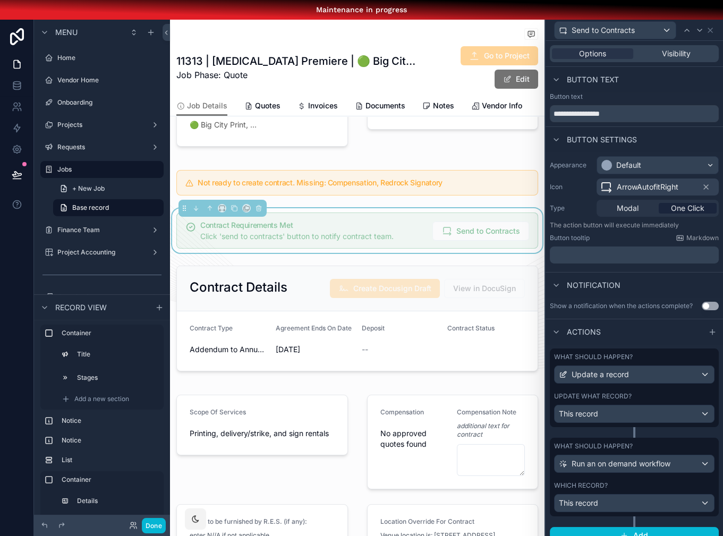
scroll to position [19, 0]
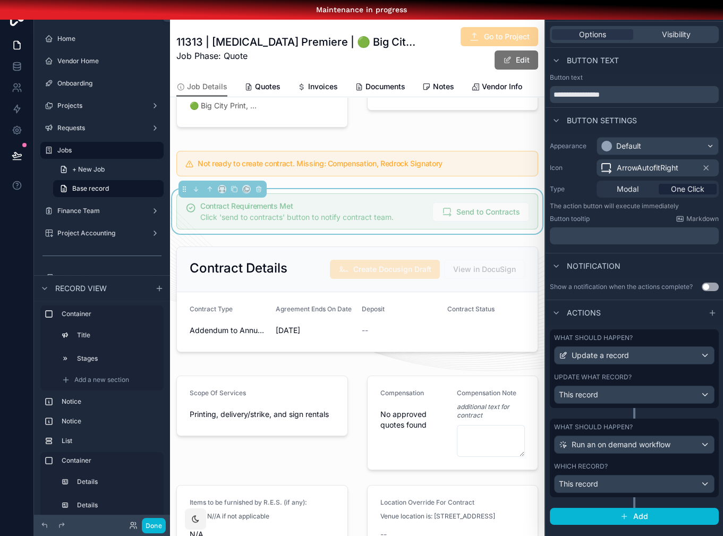
click at [271, 49] on span "Job Phase: Quote" at bounding box center [298, 55] width 245 height 13
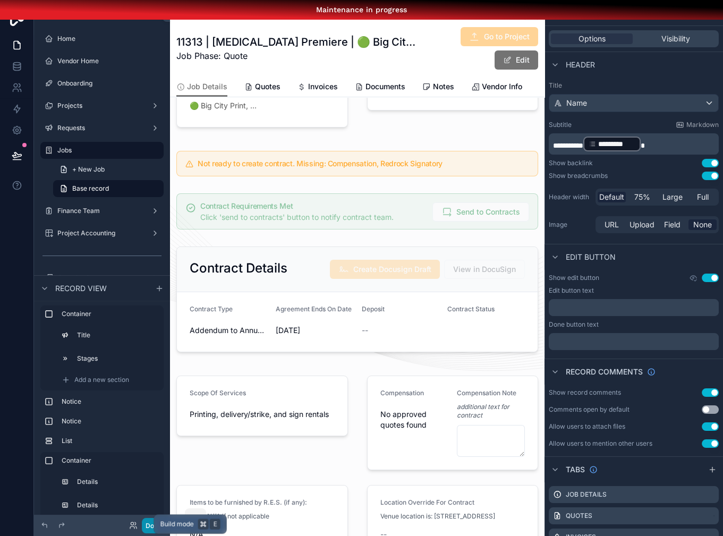
click at [157, 496] on div "Build mode E" at bounding box center [190, 523] width 73 height 19
click at [328, 220] on div "scrollable content" at bounding box center [357, 211] width 374 height 45
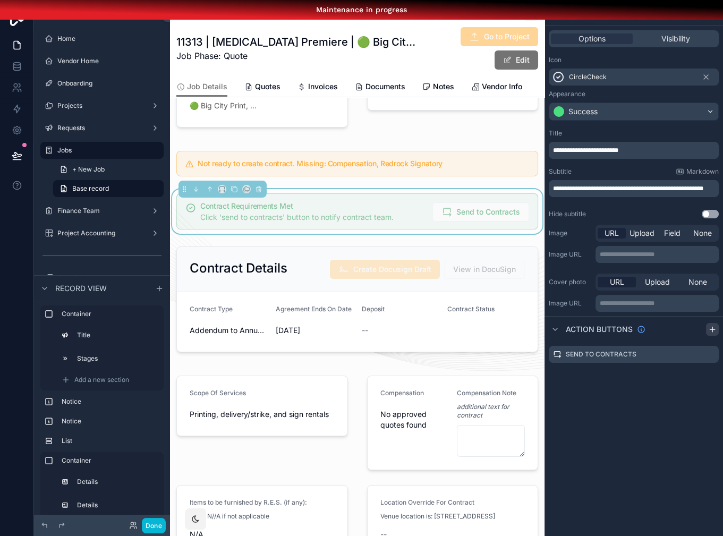
click at [714, 326] on icon "scrollable content" at bounding box center [712, 329] width 8 height 8
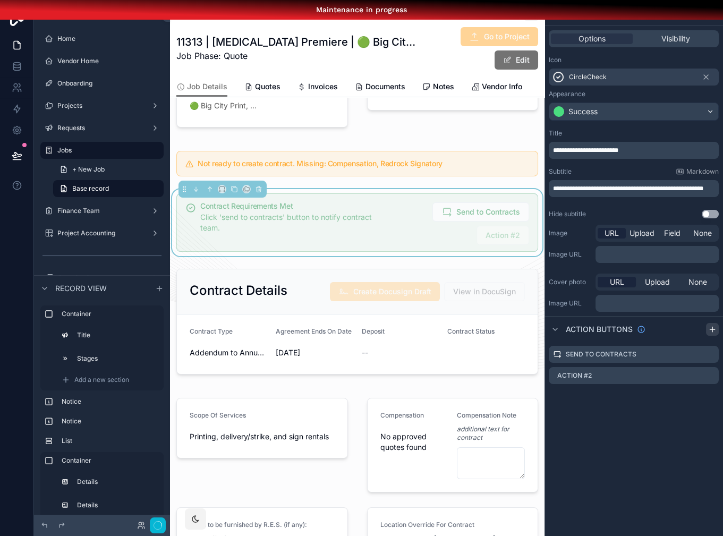
scroll to position [0, 0]
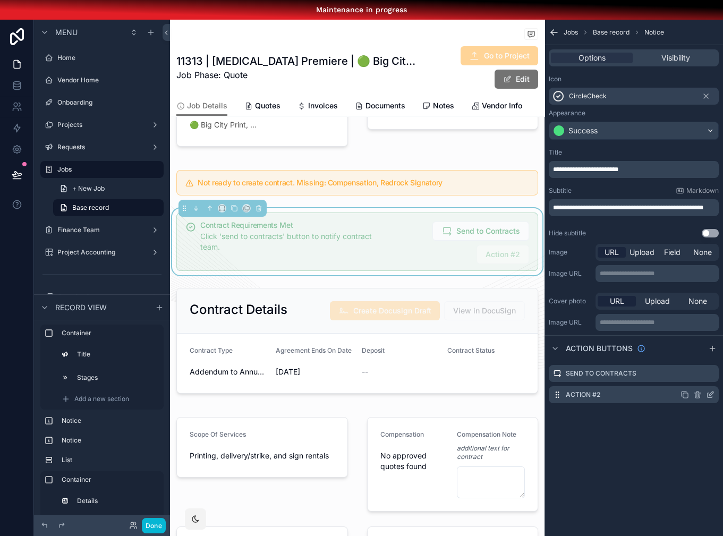
click at [695, 394] on icon "scrollable content" at bounding box center [697, 394] width 8 height 8
click at [692, 379] on icon at bounding box center [692, 378] width 0 height 2
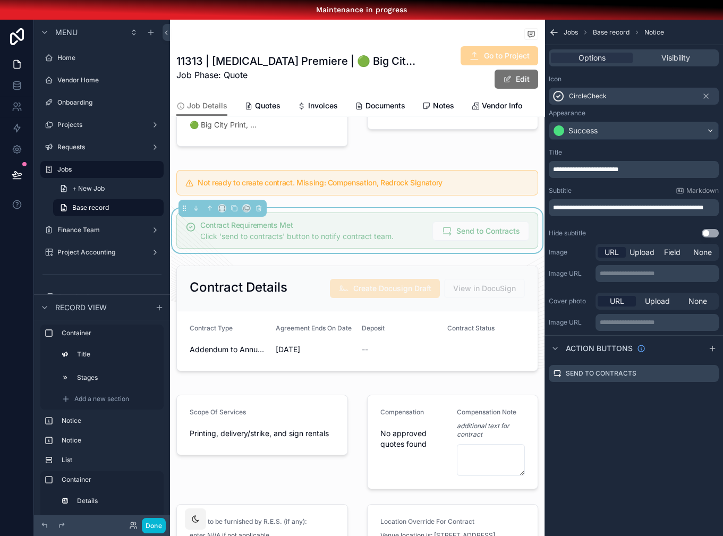
click at [590, 430] on div "**********" at bounding box center [633, 288] width 178 height 536
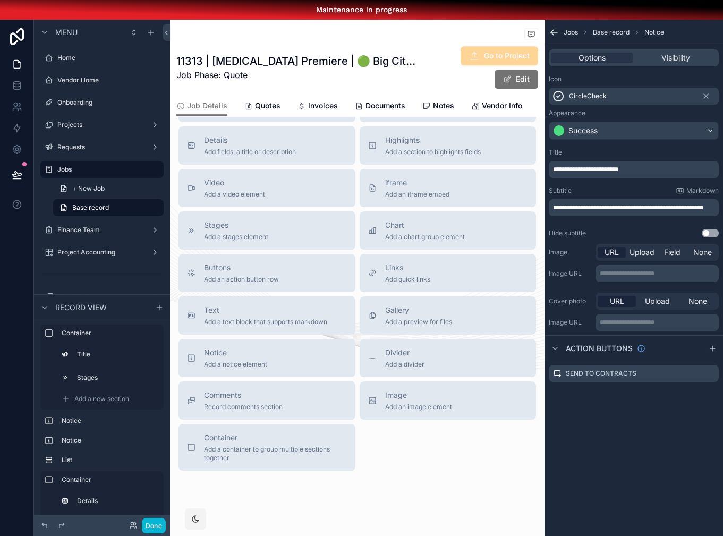
scroll to position [4, 0]
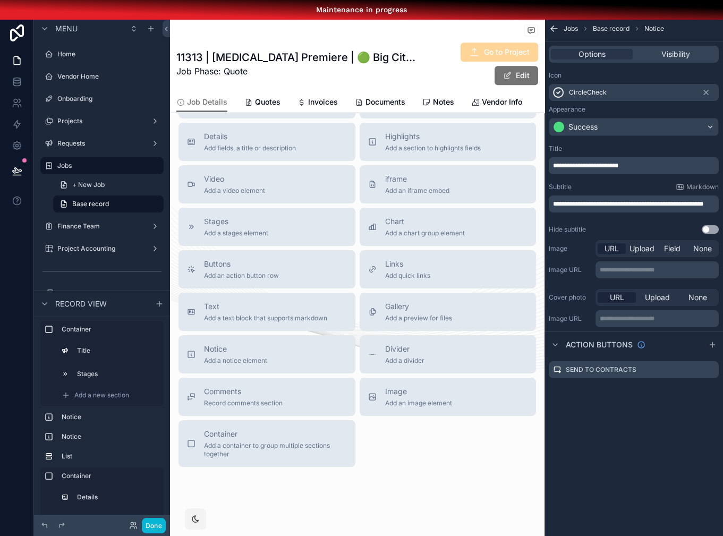
click at [407, 449] on div "Title Add a title and subtitle List Add a list related to this record Details A…" at bounding box center [357, 273] width 374 height 386
click at [257, 263] on span "Buttons" at bounding box center [241, 264] width 75 height 11
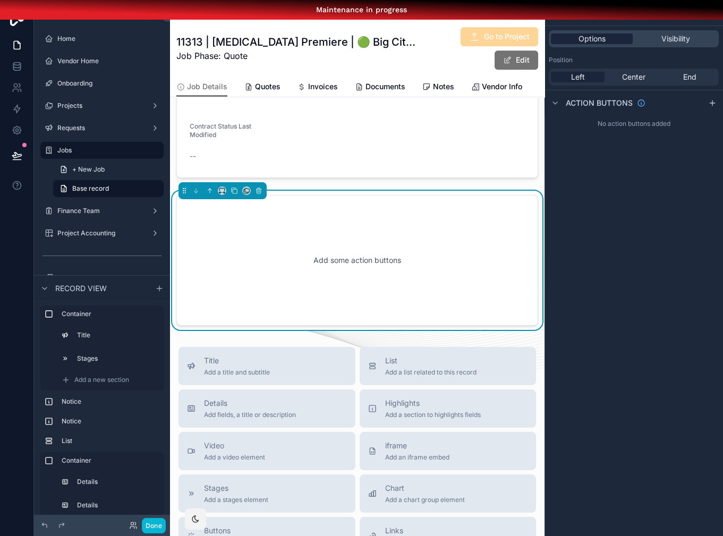
scroll to position [1036, 0]
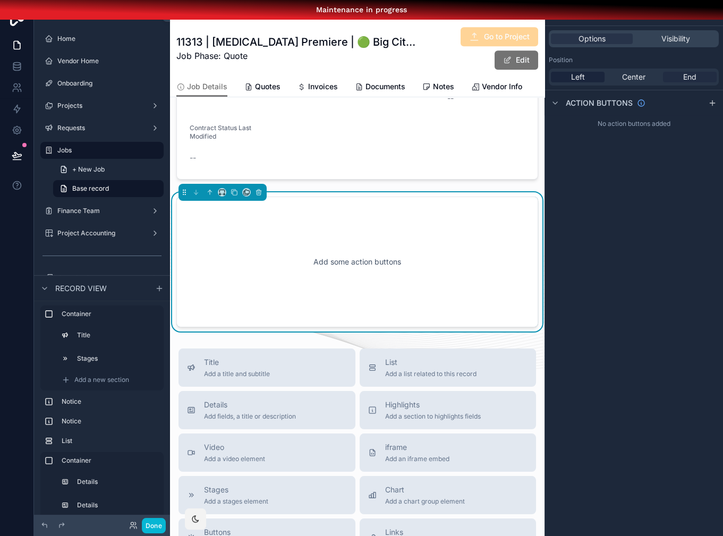
click at [681, 76] on div "End" at bounding box center [690, 77] width 54 height 11
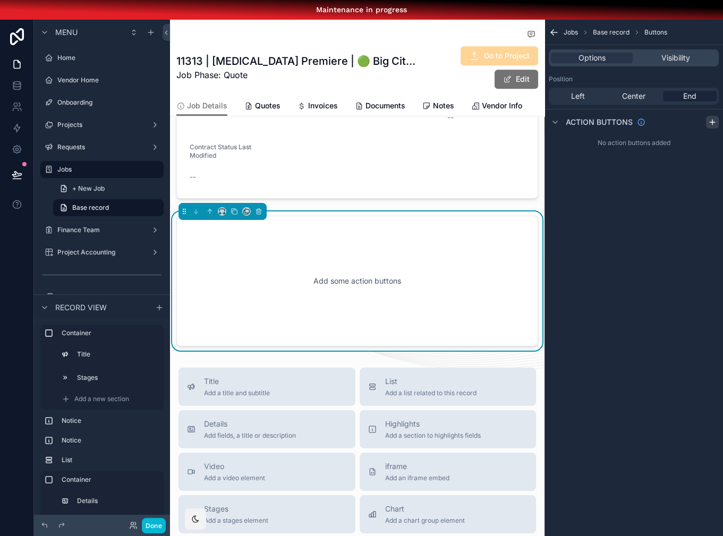
click at [711, 126] on div "scrollable content" at bounding box center [712, 122] width 13 height 13
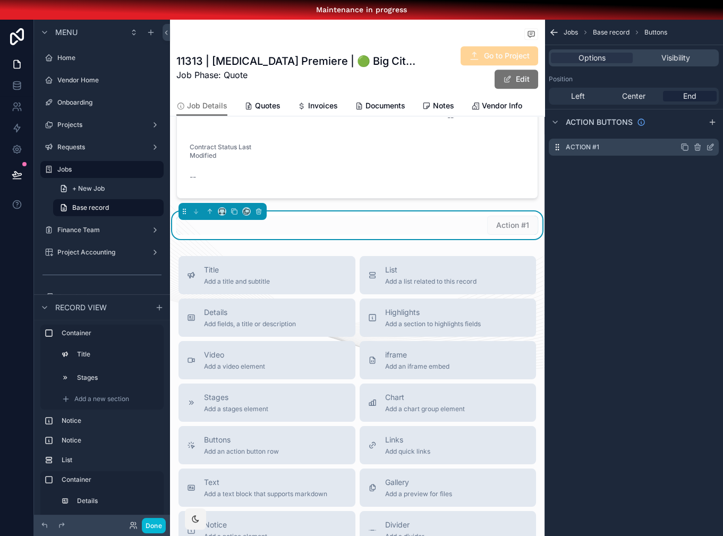
click at [711, 147] on icon "scrollable content" at bounding box center [710, 147] width 8 height 8
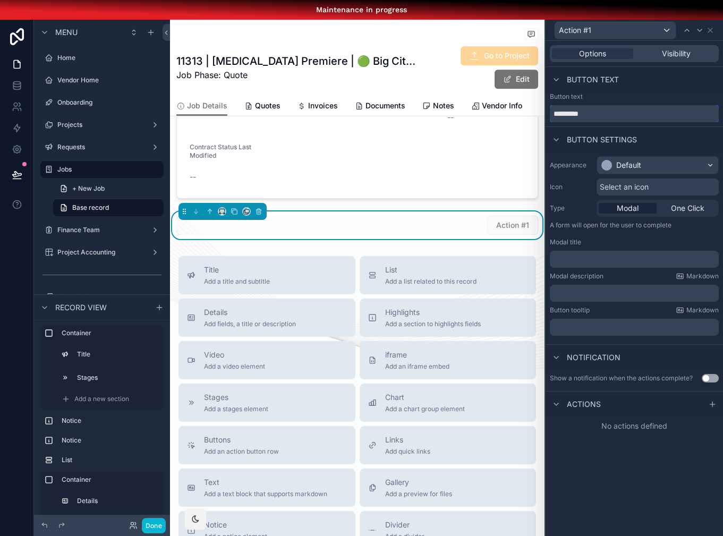
click at [597, 114] on input "*********" at bounding box center [633, 113] width 169 height 17
type input "**********"
click at [643, 177] on div "Appearance Default Icon Select an icon Type Modal One Click A form will open fo…" at bounding box center [633, 246] width 177 height 188
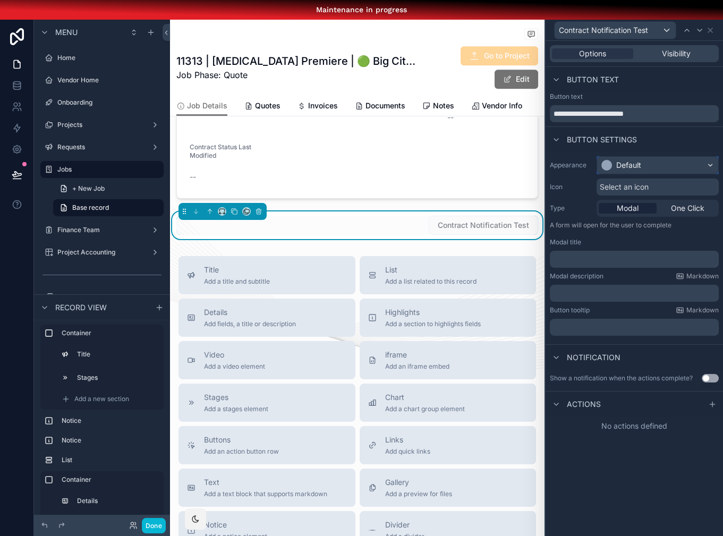
click at [643, 170] on div "Default" at bounding box center [657, 165] width 121 height 17
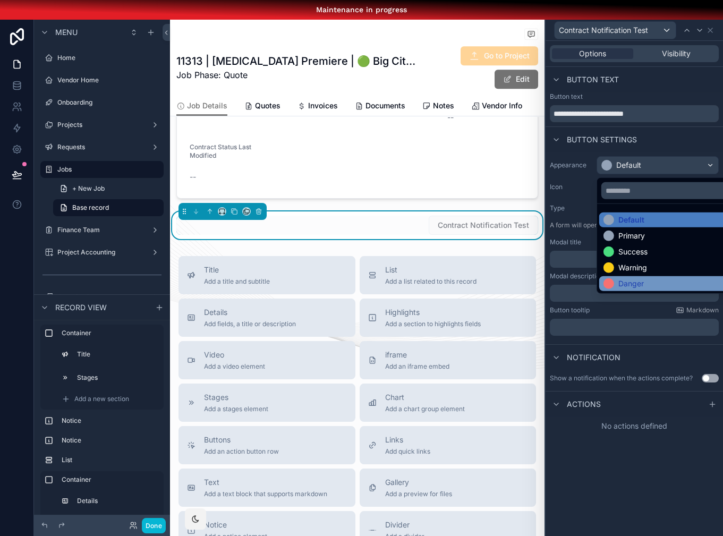
click at [623, 280] on div "Danger" at bounding box center [630, 283] width 25 height 11
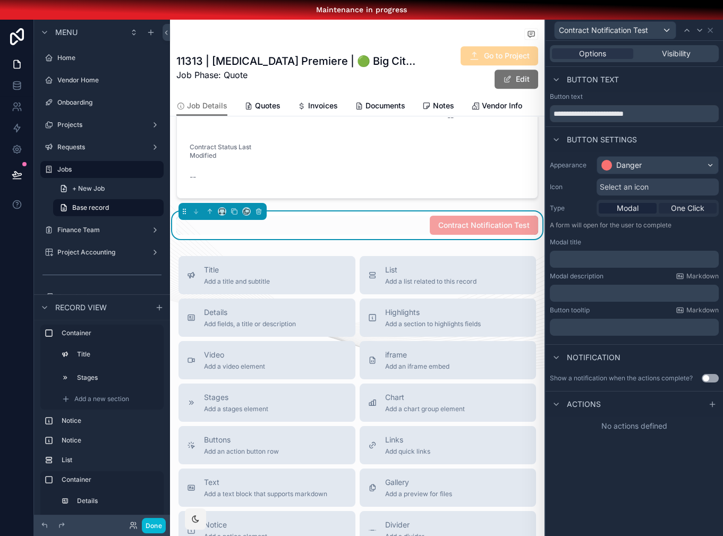
click at [694, 211] on span "One Click" at bounding box center [686, 208] width 33 height 11
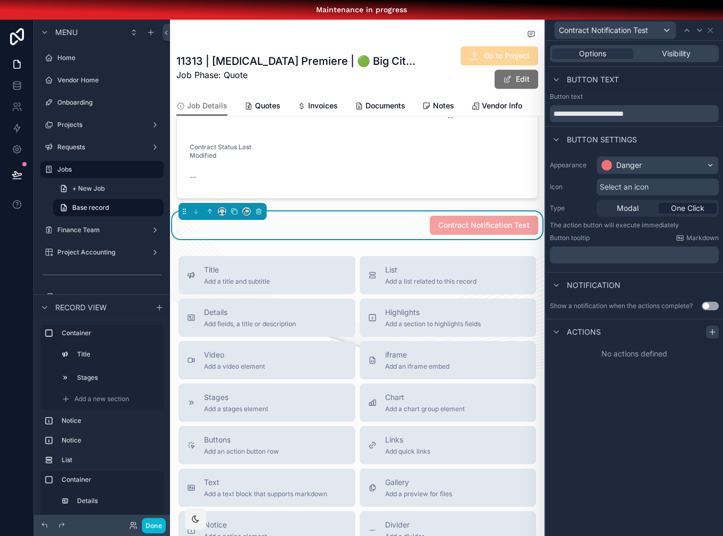
click at [709, 331] on icon at bounding box center [712, 332] width 8 height 8
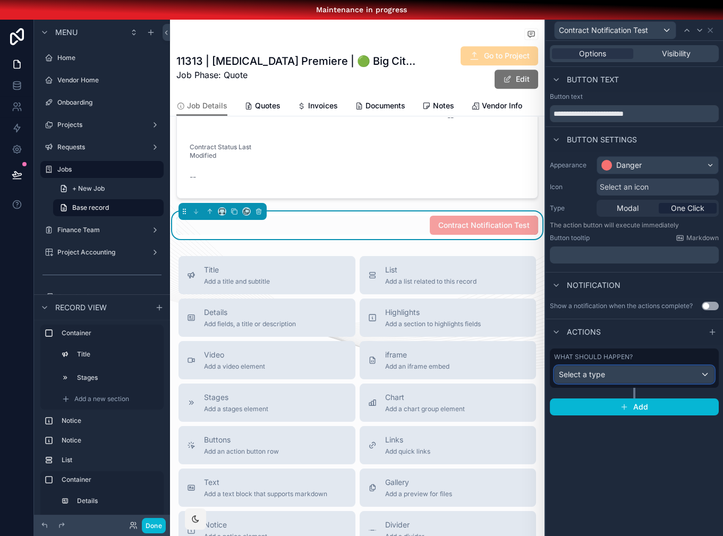
click at [619, 374] on div "Select a type" at bounding box center [633, 374] width 159 height 17
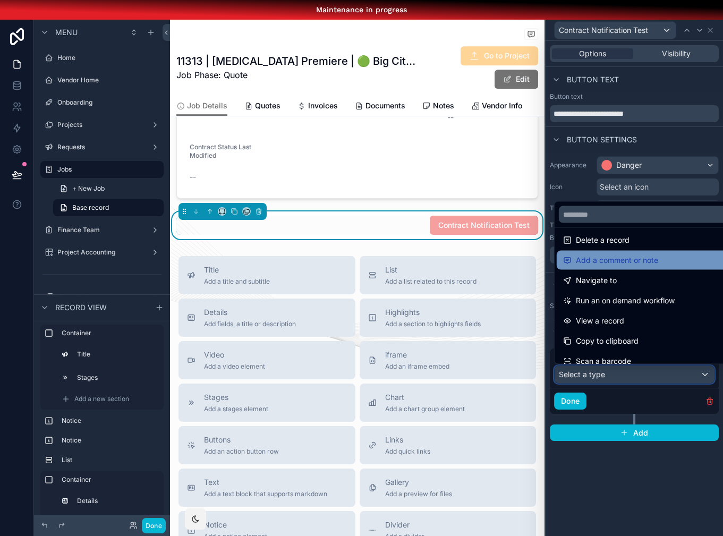
scroll to position [47, 0]
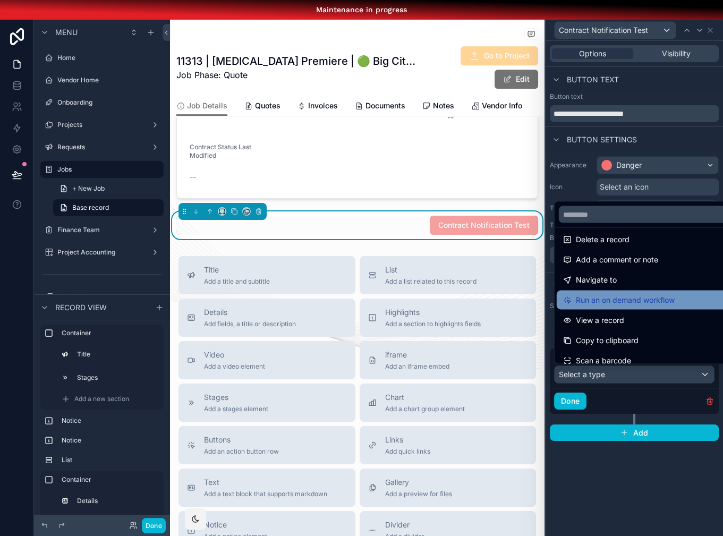
click at [635, 297] on span "Run an on demand workflow" at bounding box center [624, 300] width 99 height 13
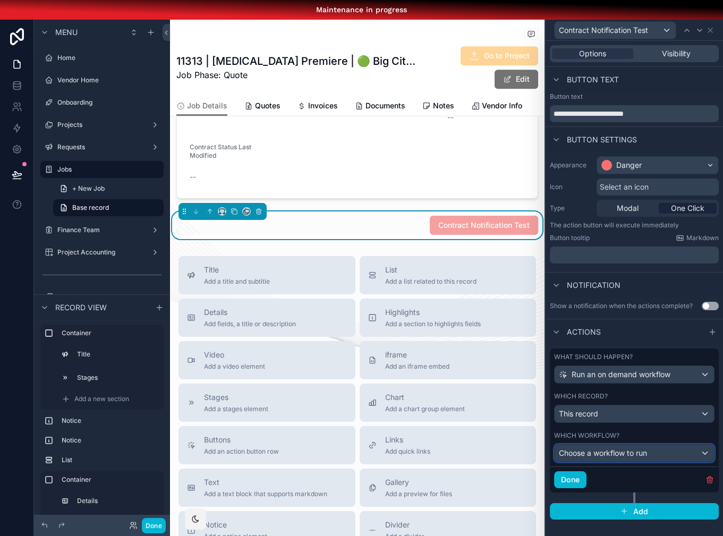
click at [599, 452] on span "Choose a workflow to run" at bounding box center [602, 452] width 88 height 9
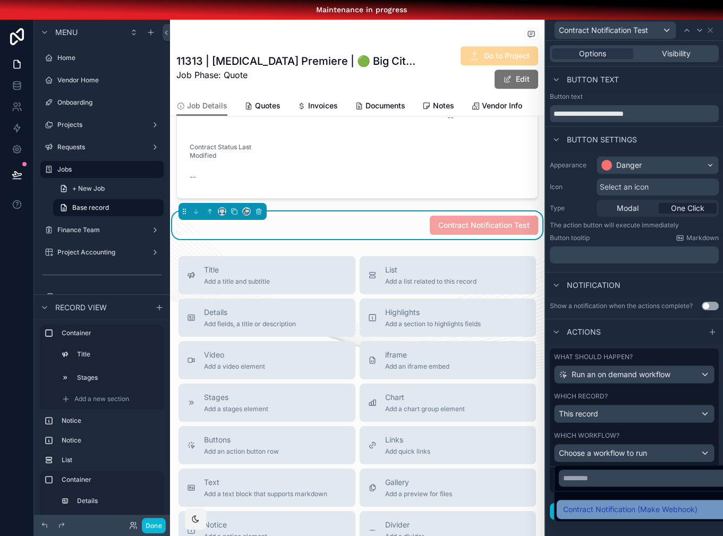
click at [623, 496] on span "Contract Notification (Make Webhook)" at bounding box center [630, 509] width 134 height 13
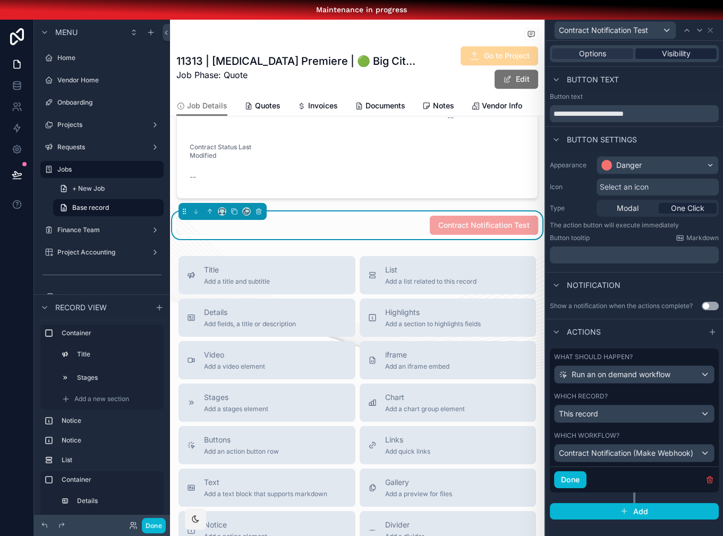
click at [665, 52] on span "Visibility" at bounding box center [675, 53] width 29 height 11
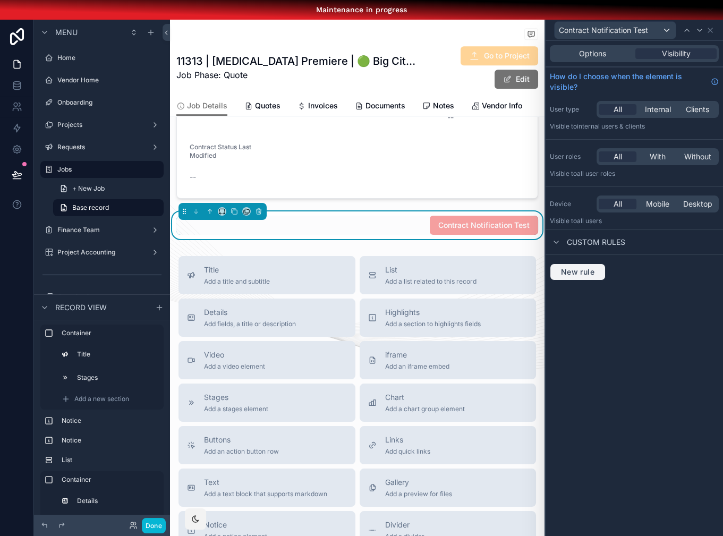
click at [588, 265] on button "New rule" at bounding box center [577, 271] width 56 height 17
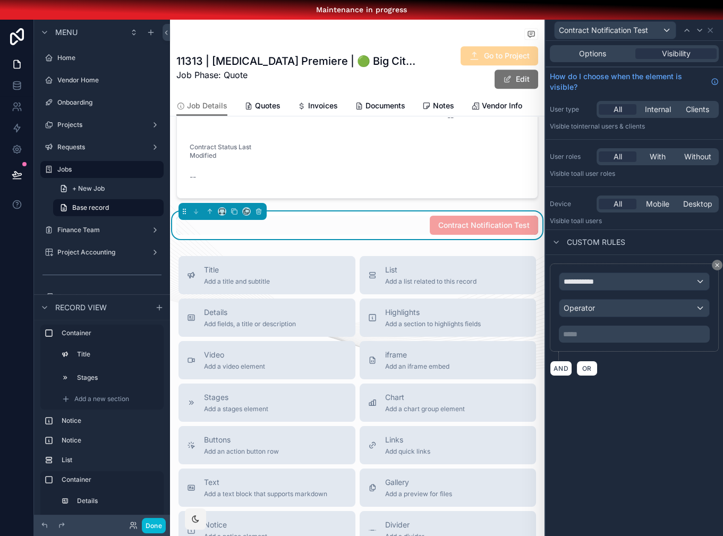
click at [715, 265] on icon at bounding box center [716, 265] width 6 height 6
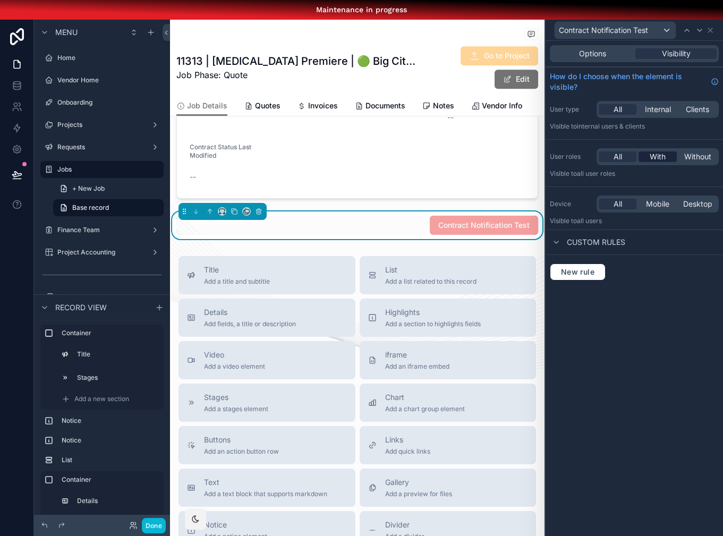
click at [654, 156] on span "With" at bounding box center [657, 156] width 16 height 11
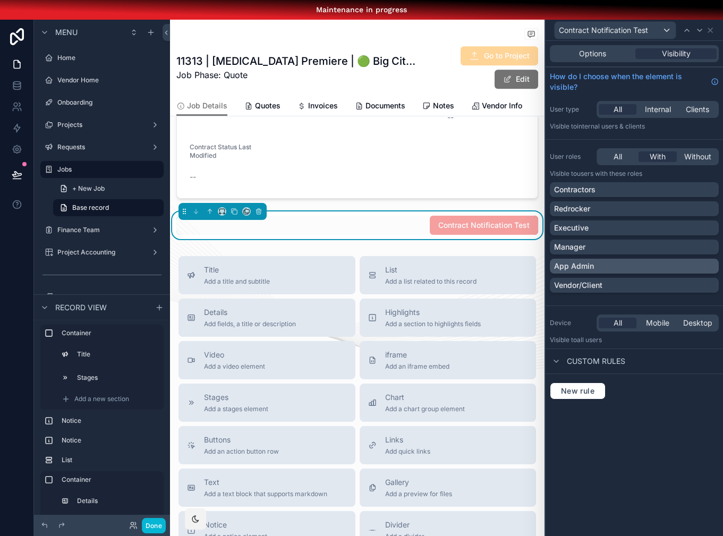
click at [573, 267] on p "App Admin" at bounding box center [574, 266] width 40 height 11
click at [564, 469] on div "Options Visibility How do I choose when the element is visible? User type All I…" at bounding box center [633, 298] width 177 height 514
click at [600, 441] on div "Options Visibility How do I choose when the element is visible? User type All I…" at bounding box center [633, 298] width 177 height 514
click at [600, 440] on div "Options Visibility How do I choose when the element is visible? User type All I…" at bounding box center [633, 298] width 177 height 514
click at [148, 496] on button "Done" at bounding box center [154, 525] width 24 height 15
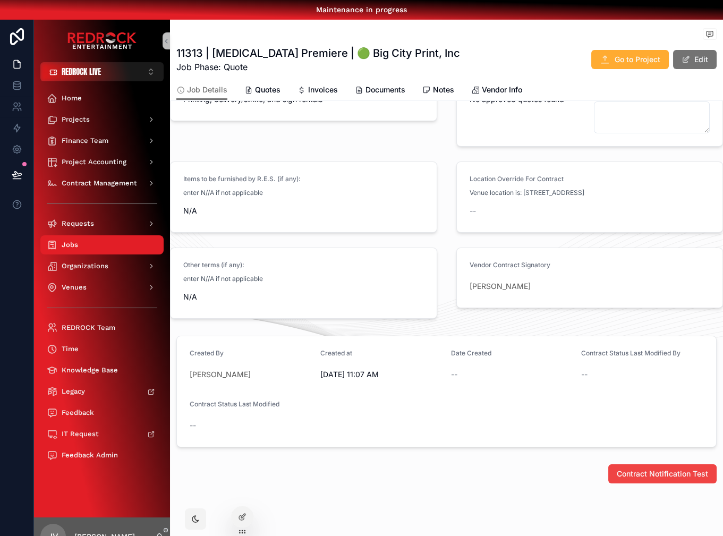
scroll to position [431, 0]
click at [635, 479] on button "Contract Notification Test" at bounding box center [662, 474] width 114 height 20
click at [15, 153] on icon at bounding box center [17, 149] width 11 height 11
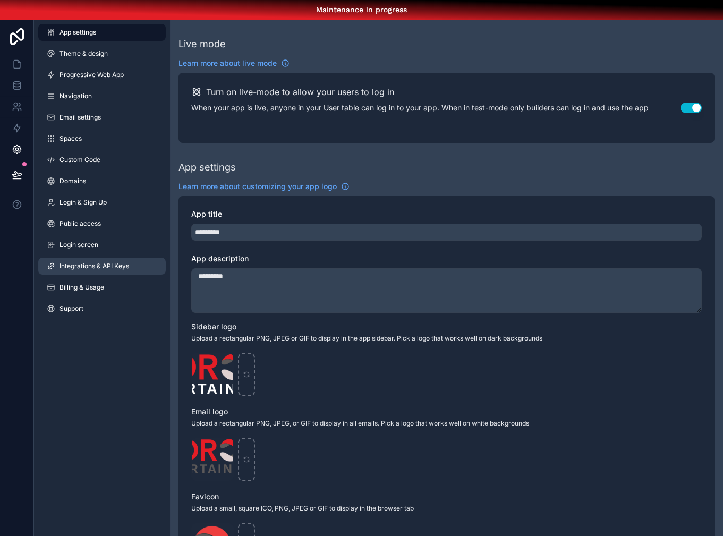
click at [110, 269] on span "Integrations & API Keys" at bounding box center [94, 266] width 70 height 8
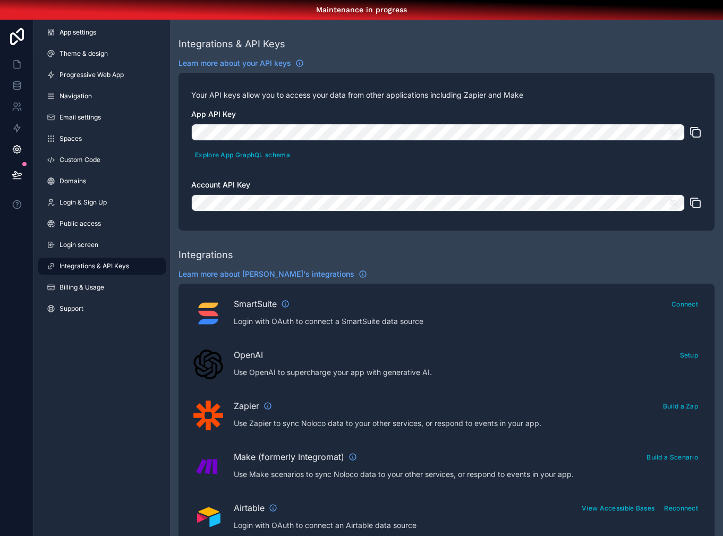
click at [629, 178] on div "App API Key Explore App GraphQL schema Account API Key" at bounding box center [446, 163] width 510 height 109
click at [694, 131] on icon "scrollable content" at bounding box center [695, 132] width 13 height 13
click at [700, 205] on icon "scrollable content" at bounding box center [695, 202] width 13 height 13
click at [14, 63] on icon at bounding box center [17, 64] width 11 height 11
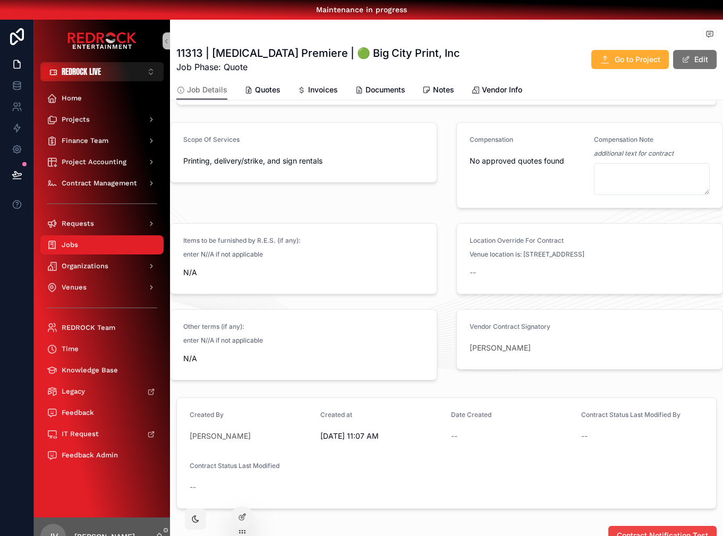
scroll to position [431, 0]
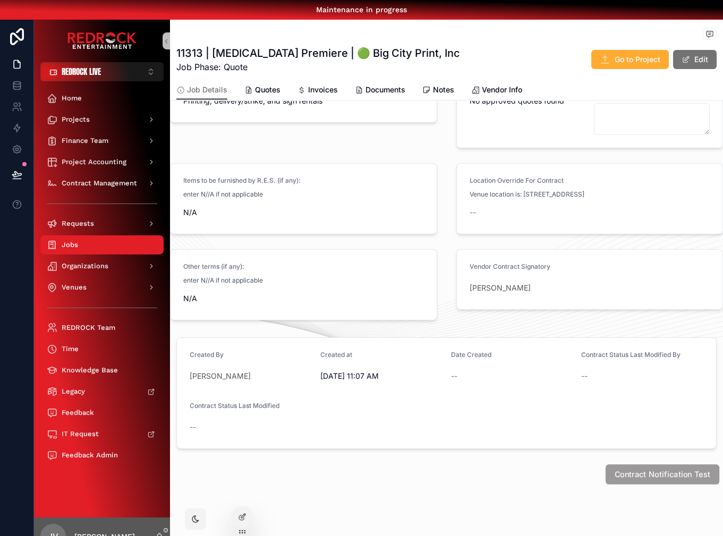
click at [661, 466] on button "Contract Notification Test" at bounding box center [662, 474] width 114 height 20
click at [672, 474] on span "Contract Notification Test" at bounding box center [662, 474] width 96 height 11
click at [640, 476] on span "Contract Notification Test" at bounding box center [662, 474] width 96 height 11
click at [664, 477] on span "Contract Notification Test" at bounding box center [662, 474] width 96 height 11
click at [549, 467] on div "Contract Notification Test" at bounding box center [446, 475] width 540 height 19
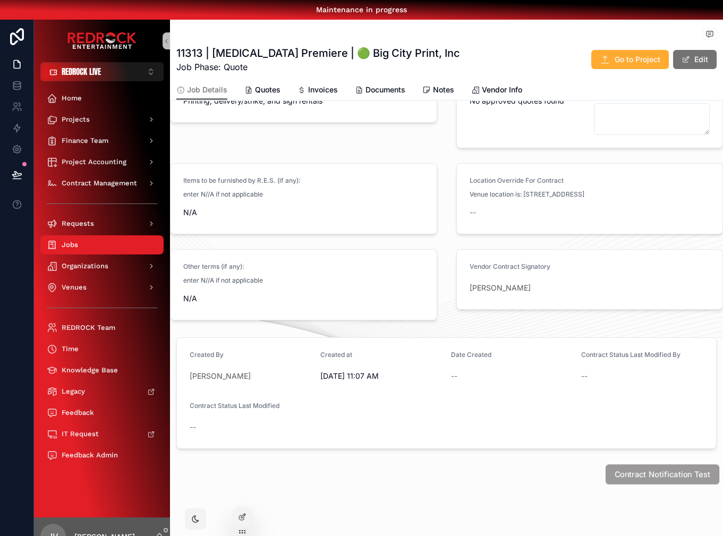
click at [638, 476] on span "Contract Notification Test" at bounding box center [662, 474] width 96 height 11
